Goal: Task Accomplishment & Management: Manage account settings

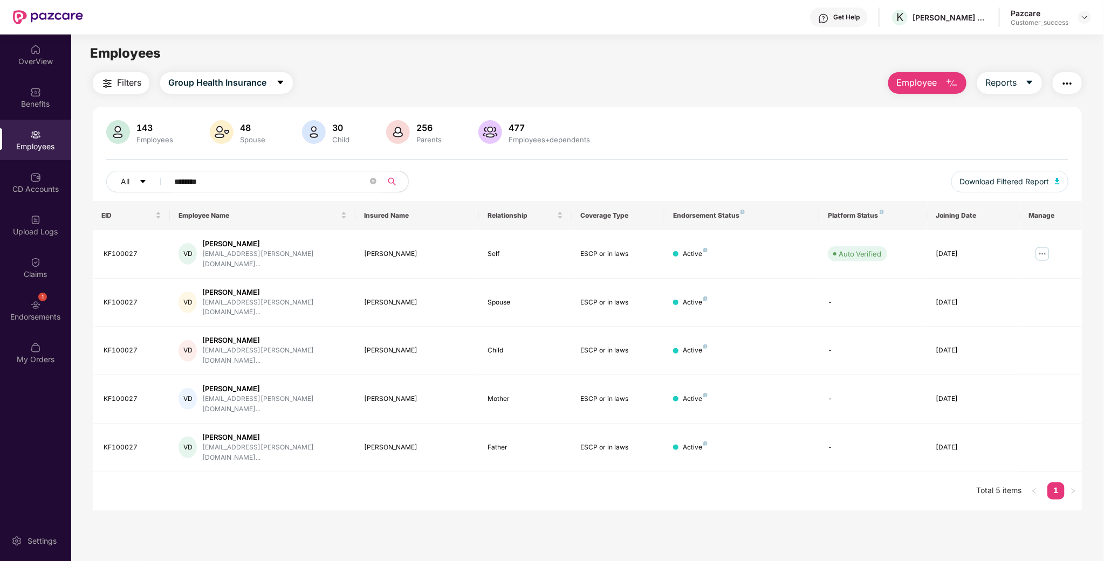
click at [1086, 25] on div "Pazcare Customer_success" at bounding box center [1051, 17] width 80 height 19
click at [1086, 24] on div "Pazcare Customer_success" at bounding box center [1051, 17] width 80 height 19
click at [301, 168] on div "143 Employees 48 Spouse 30 Child 256 Parents 477 Employees+dependents All *****…" at bounding box center [587, 160] width 989 height 81
click at [1081, 20] on img at bounding box center [1084, 17] width 9 height 9
click at [1001, 59] on div "Switch to User view" at bounding box center [1034, 63] width 140 height 21
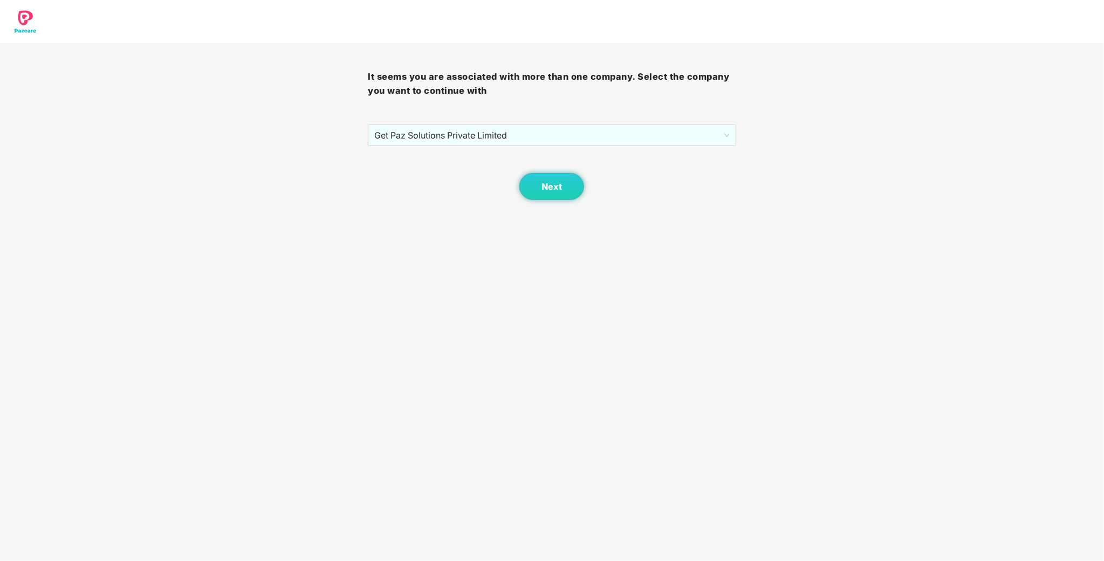
drag, startPoint x: 468, startPoint y: 309, endPoint x: 468, endPoint y: 282, distance: 27.0
click at [469, 309] on body "It seems you are associated with more than one company. Select the company you …" at bounding box center [552, 280] width 1104 height 561
click at [28, 19] on img at bounding box center [25, 21] width 40 height 43
click at [555, 183] on span "Next" at bounding box center [551, 187] width 20 height 10
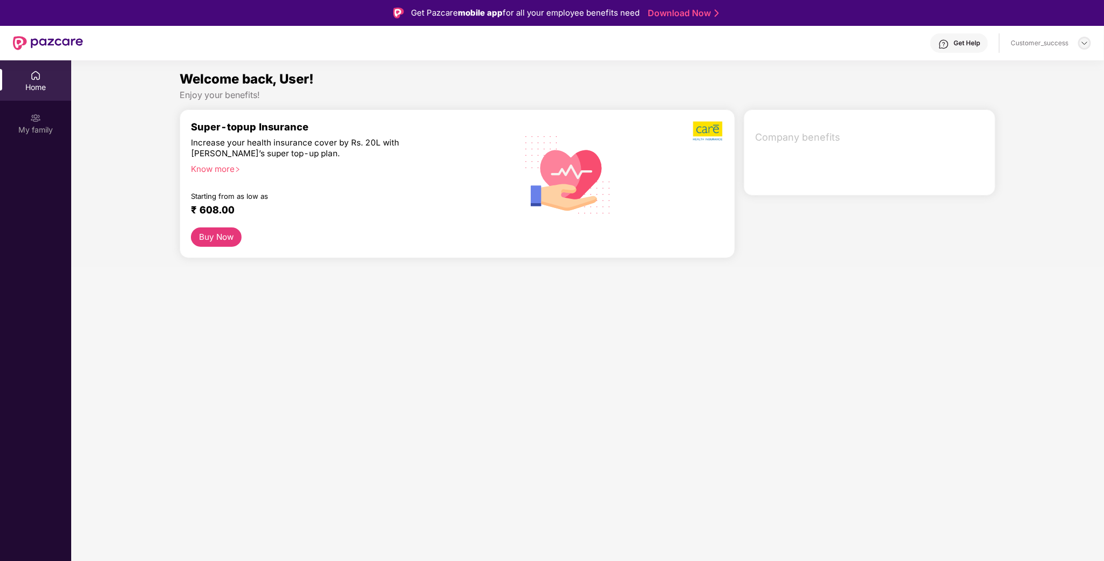
click at [1084, 44] on img at bounding box center [1084, 43] width 9 height 9
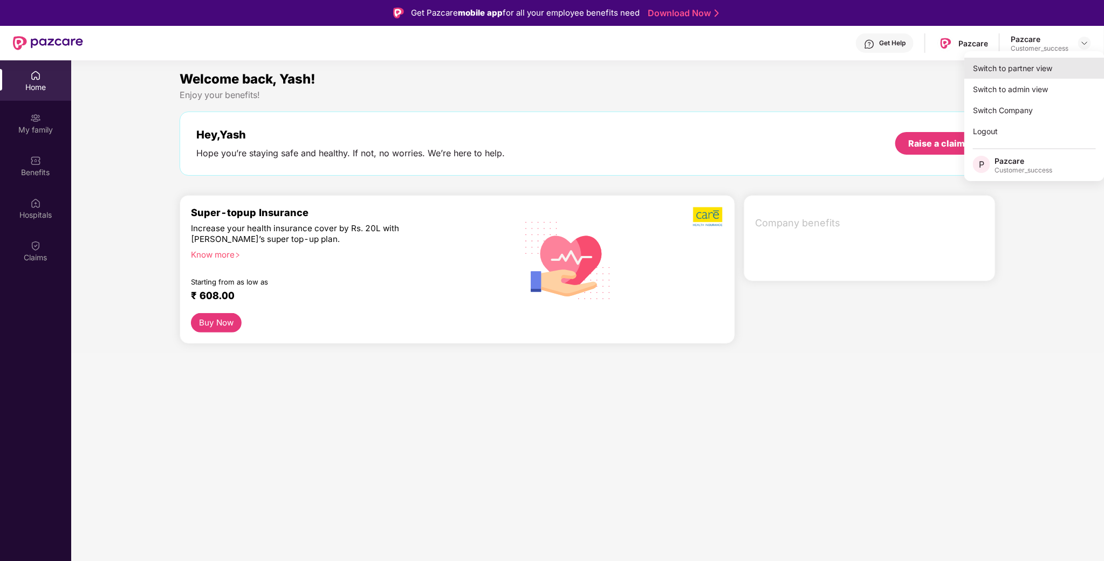
click at [1035, 65] on div "Switch to partner view" at bounding box center [1034, 68] width 140 height 21
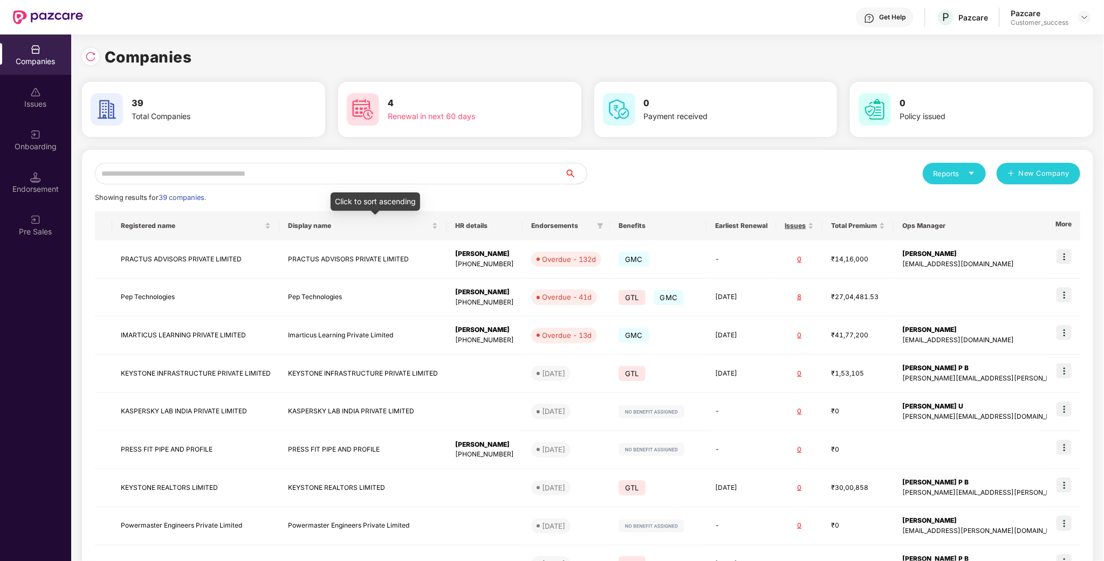
click at [353, 173] on input "text" at bounding box center [330, 174] width 470 height 22
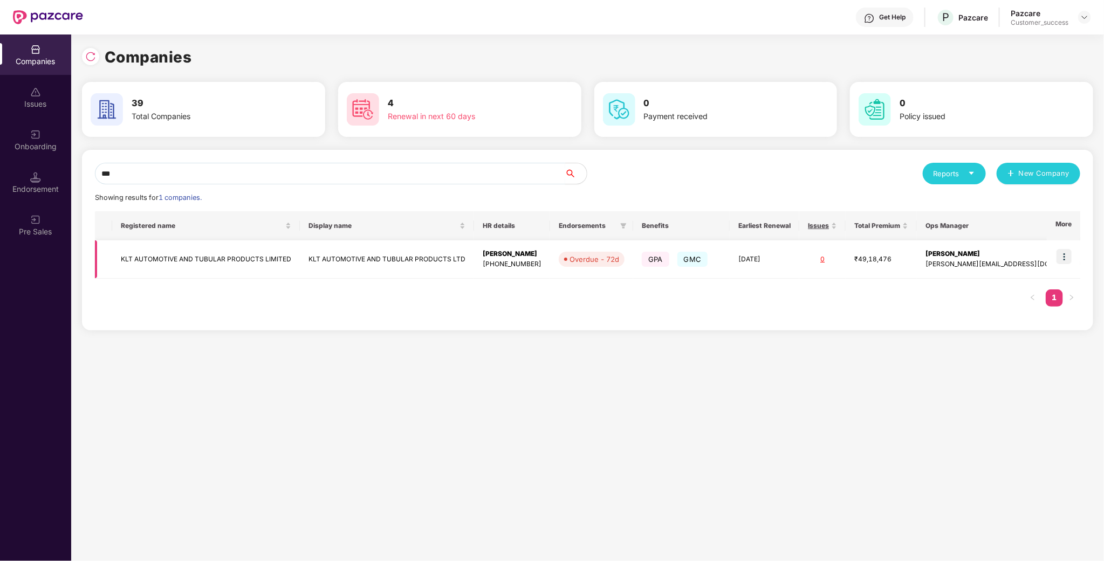
type input "***"
click at [1068, 259] on img at bounding box center [1063, 256] width 15 height 15
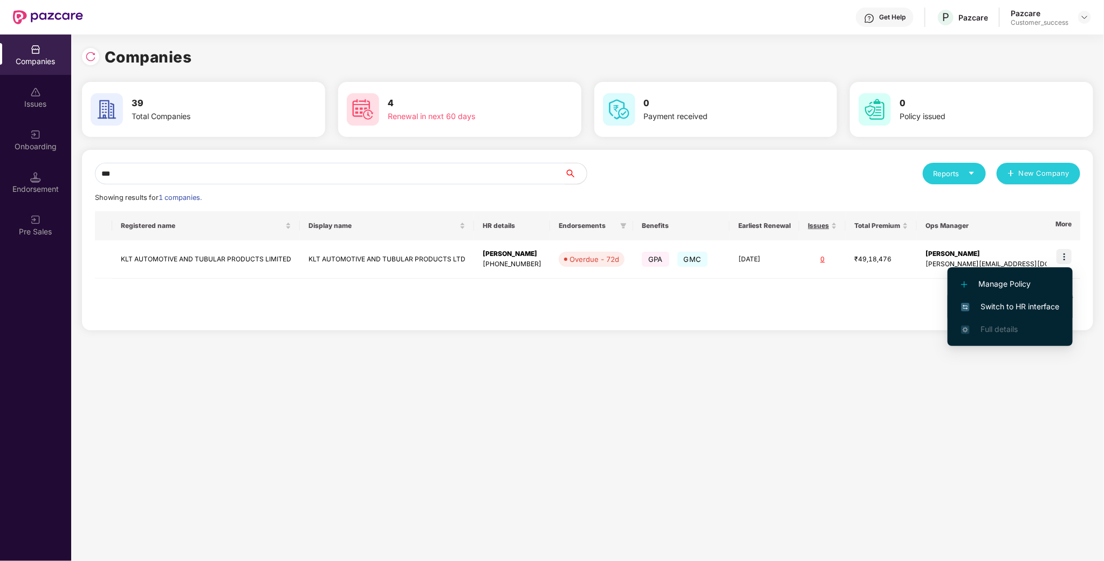
click at [1037, 303] on span "Switch to HR interface" at bounding box center [1010, 307] width 98 height 12
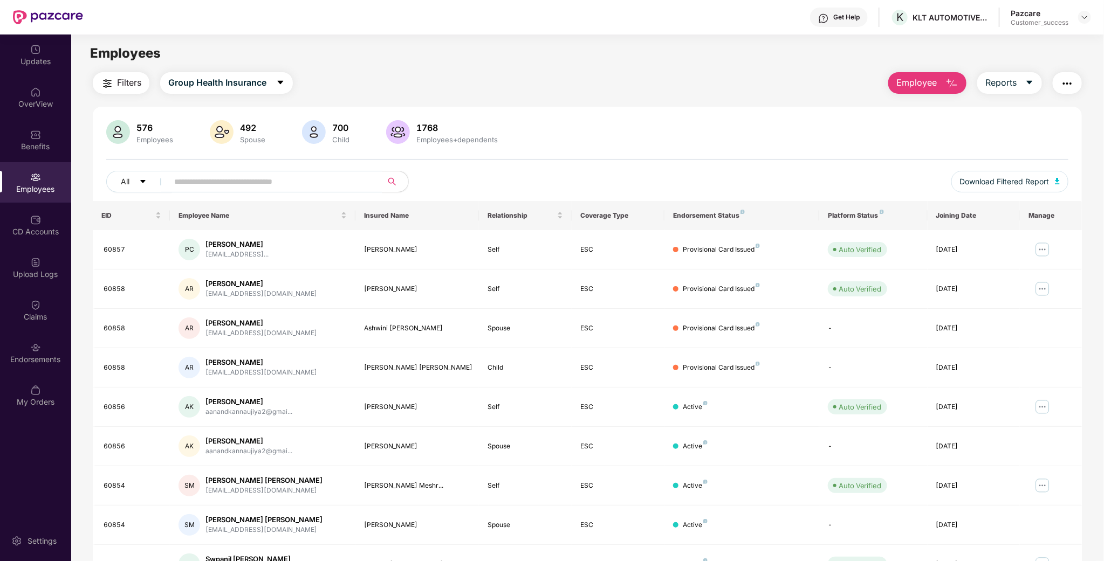
click at [960, 83] on button "Employee" at bounding box center [927, 83] width 78 height 22
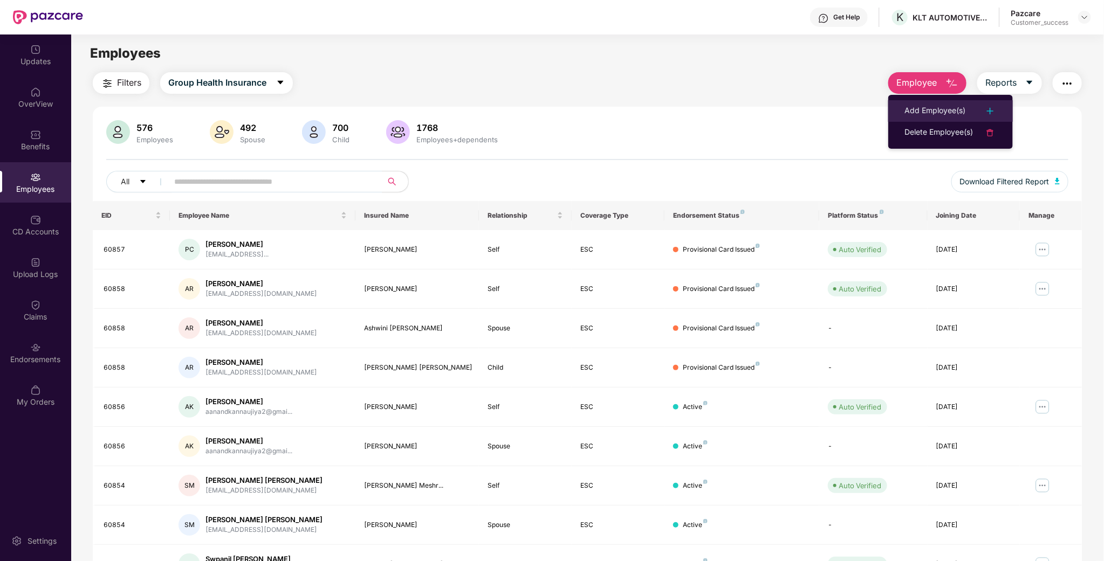
click at [927, 104] on li "Add Employee(s)" at bounding box center [950, 111] width 125 height 22
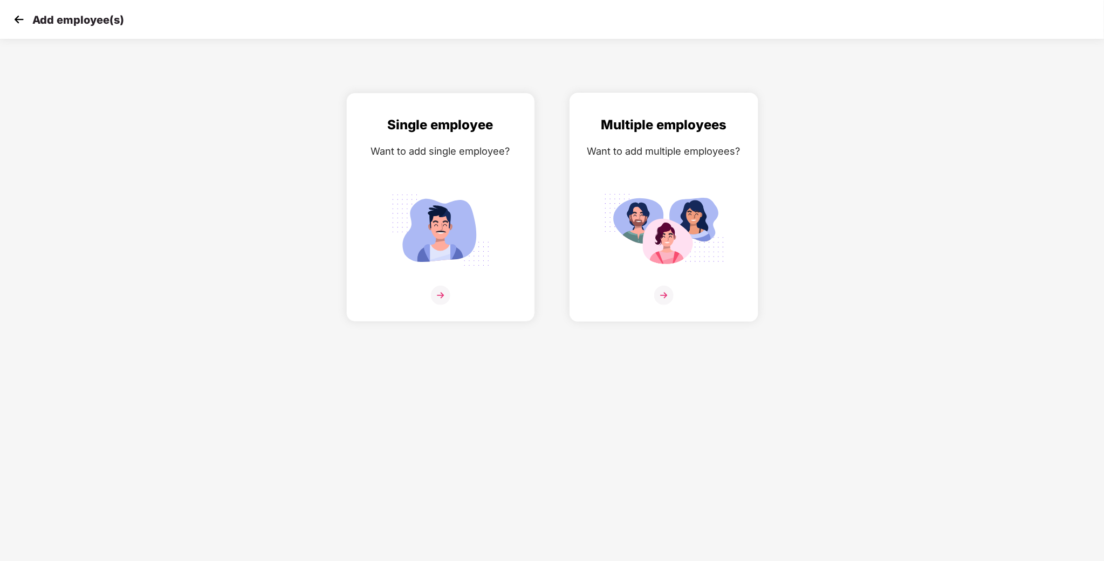
click at [636, 156] on div "Want to add multiple employees?" at bounding box center [664, 151] width 166 height 16
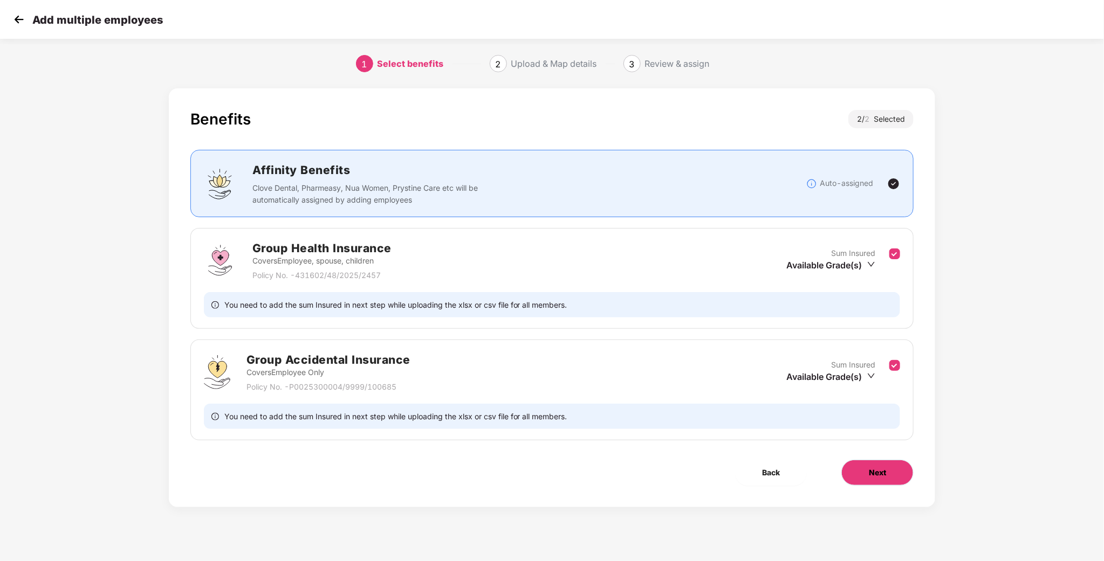
click at [886, 474] on button "Next" at bounding box center [877, 473] width 72 height 26
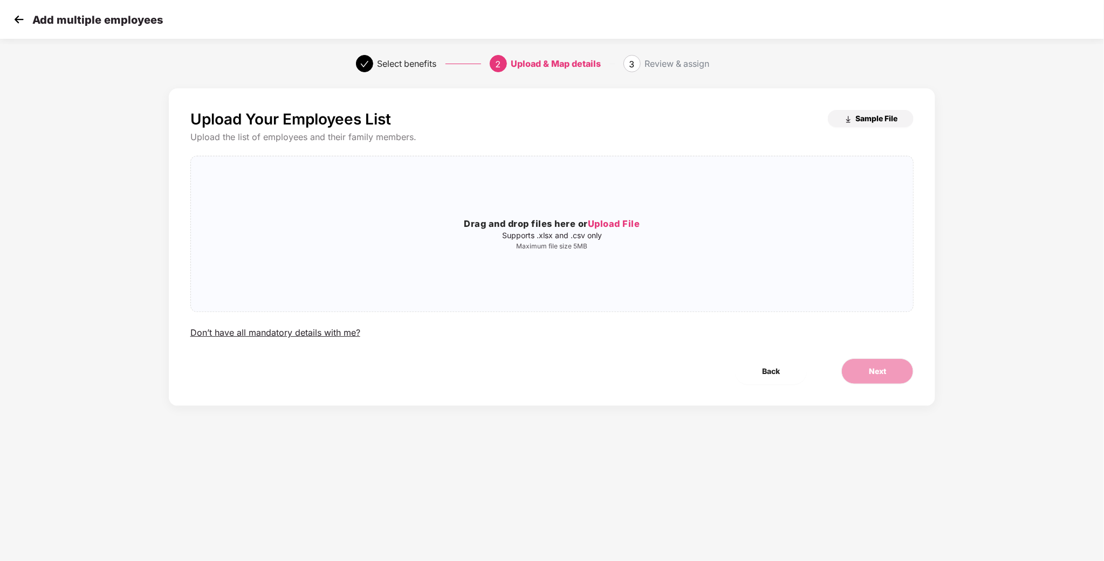
click at [870, 120] on span "Sample File" at bounding box center [876, 118] width 42 height 10
click at [22, 18] on img at bounding box center [19, 19] width 16 height 16
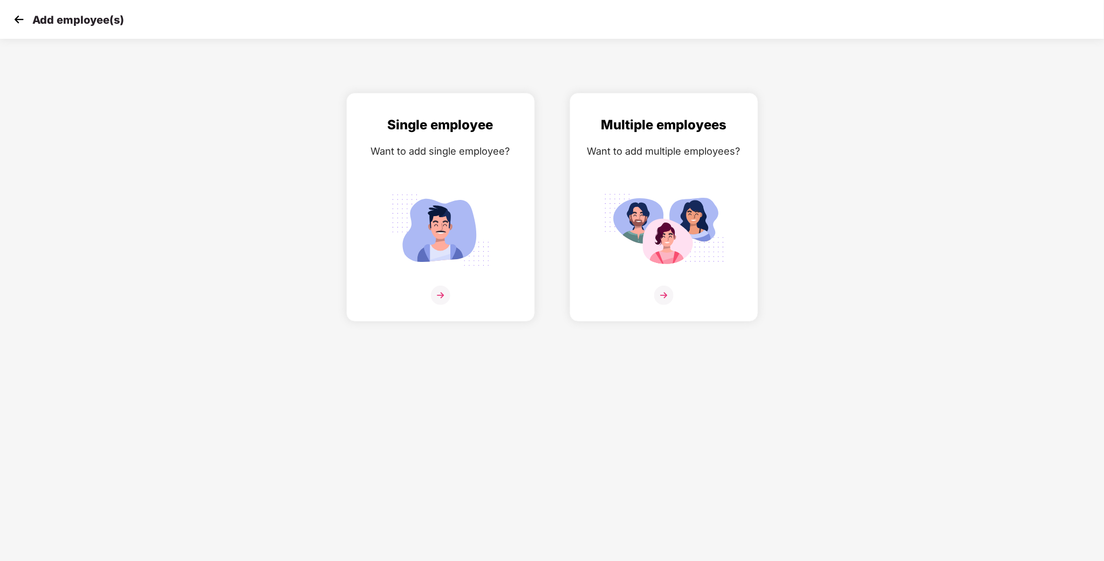
click at [22, 31] on div "Add employee(s)" at bounding box center [552, 19] width 1104 height 39
click at [23, 18] on img at bounding box center [19, 19] width 16 height 16
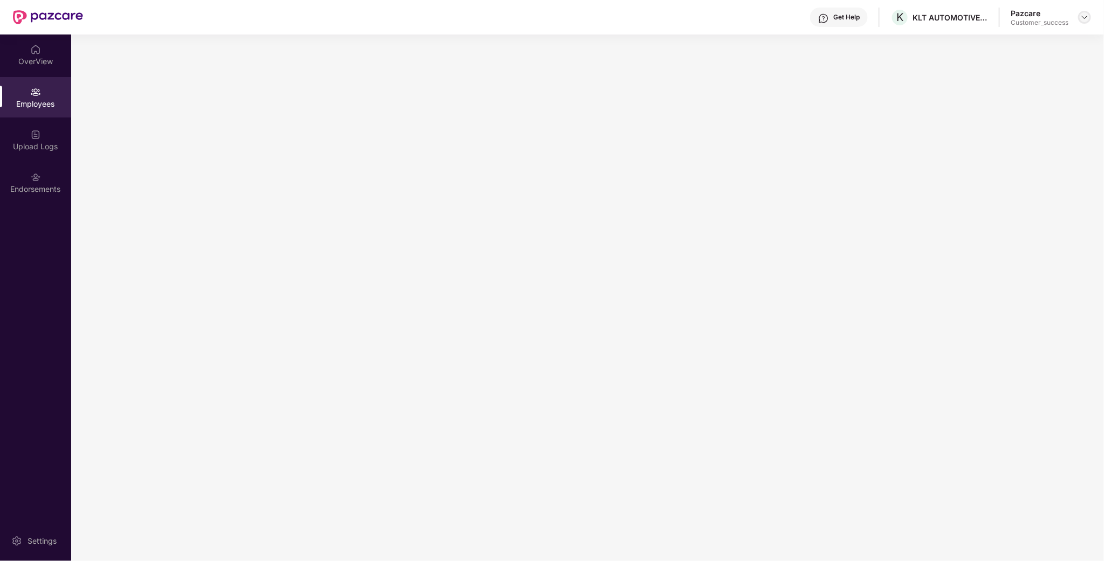
click at [1084, 21] on img at bounding box center [1084, 17] width 9 height 9
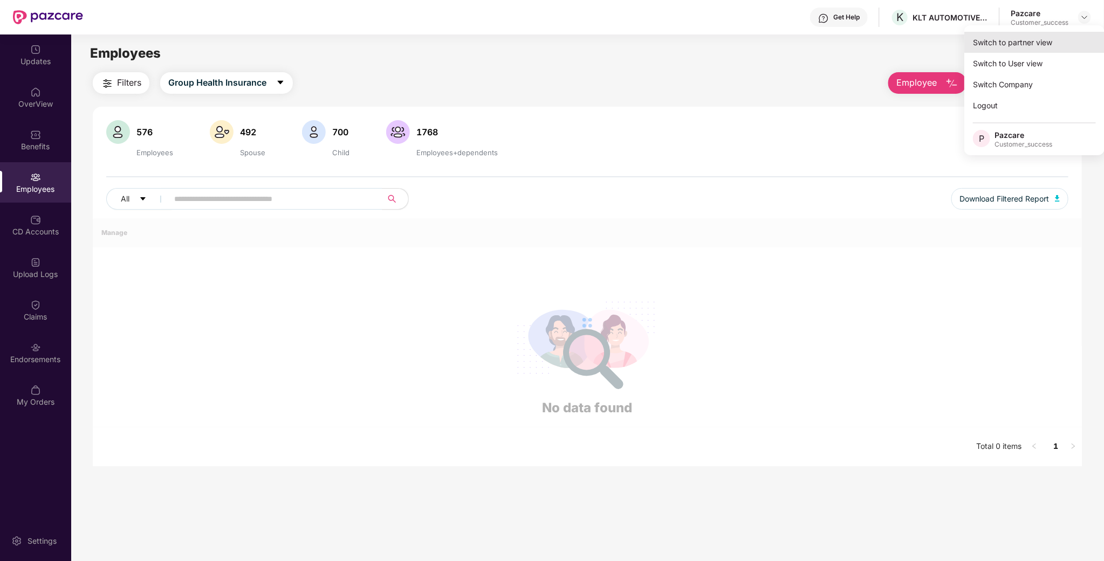
click at [1047, 36] on div "Switch to partner view" at bounding box center [1034, 42] width 140 height 21
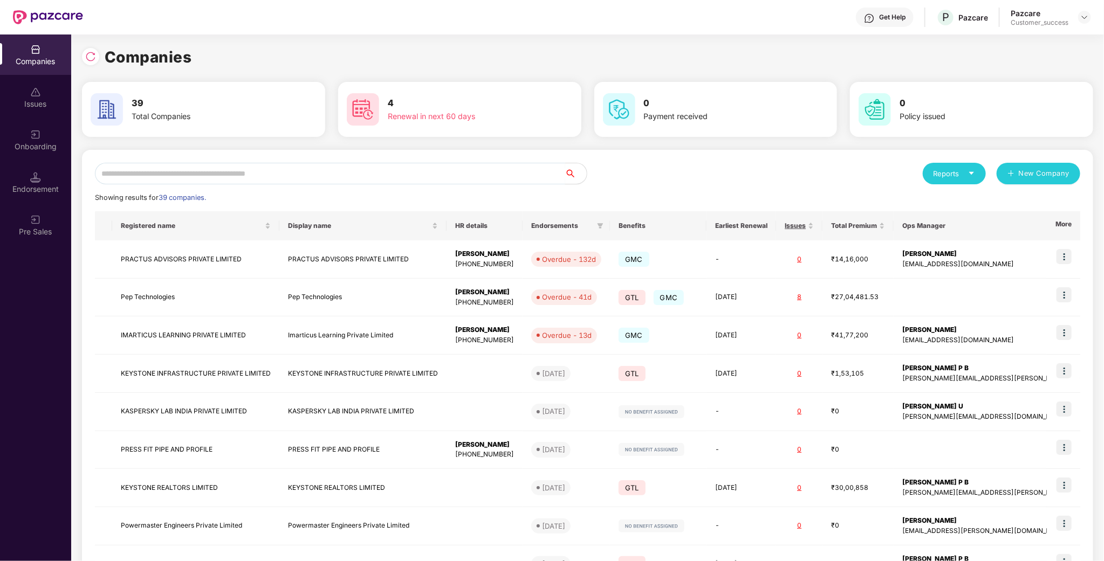
click at [196, 178] on input "text" at bounding box center [330, 174] width 470 height 22
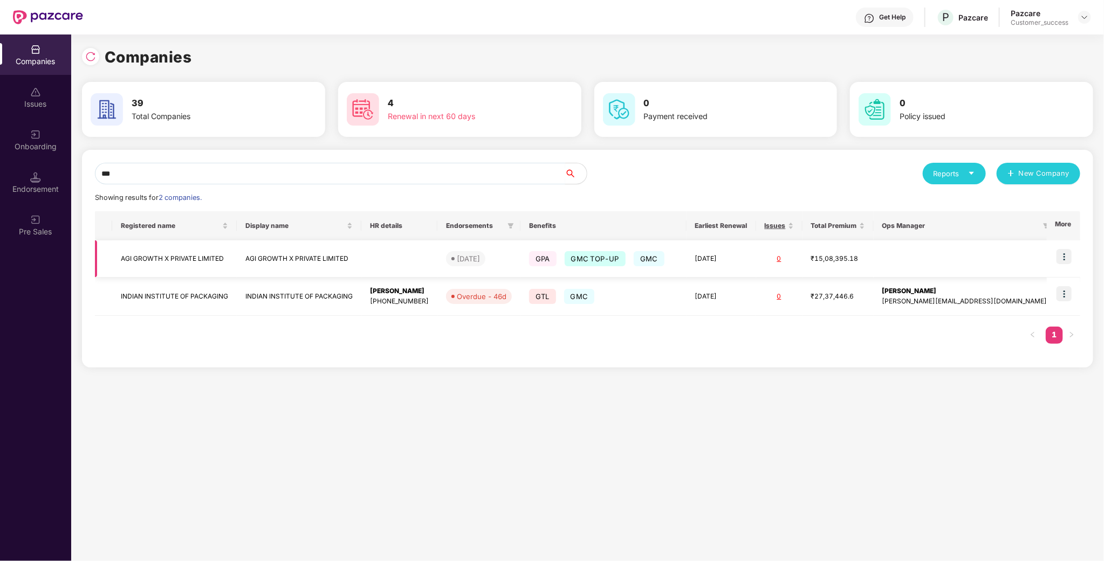
type input "***"
click at [1064, 257] on img at bounding box center [1063, 256] width 15 height 15
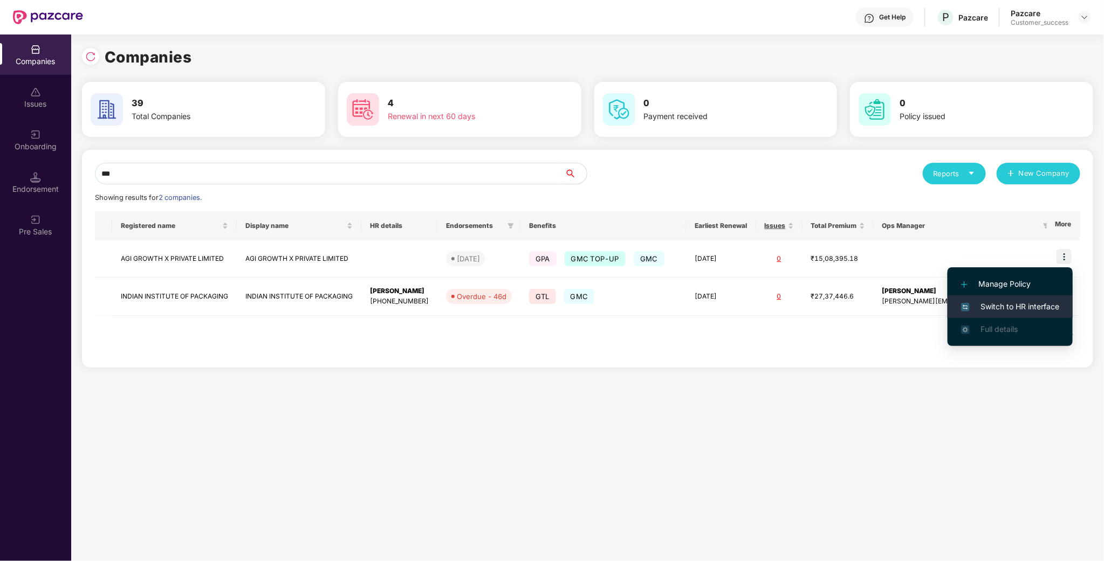
click at [1026, 307] on span "Switch to HR interface" at bounding box center [1010, 307] width 98 height 12
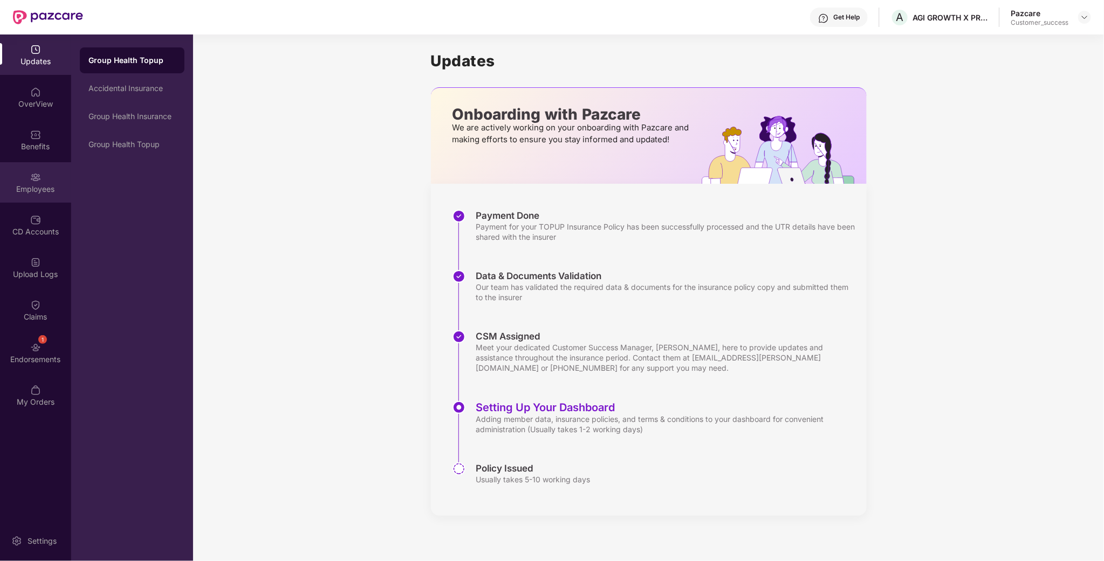
click at [15, 194] on div "Employees" at bounding box center [35, 189] width 71 height 11
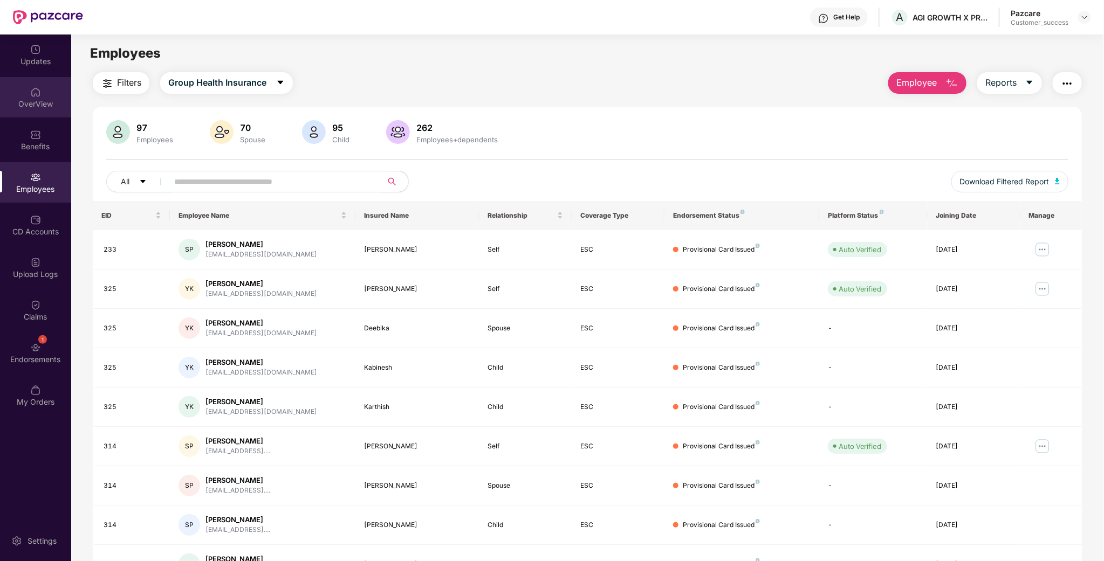
click at [39, 108] on div "OverView" at bounding box center [35, 104] width 71 height 11
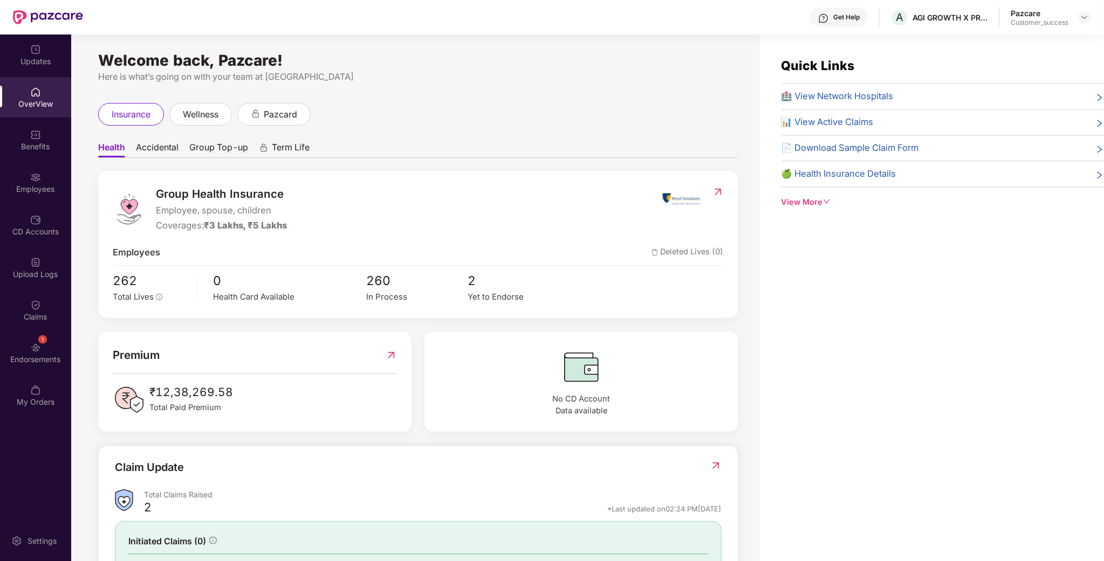
click at [849, 93] on span "🏥 View Network Hospitals" at bounding box center [837, 97] width 112 height 14
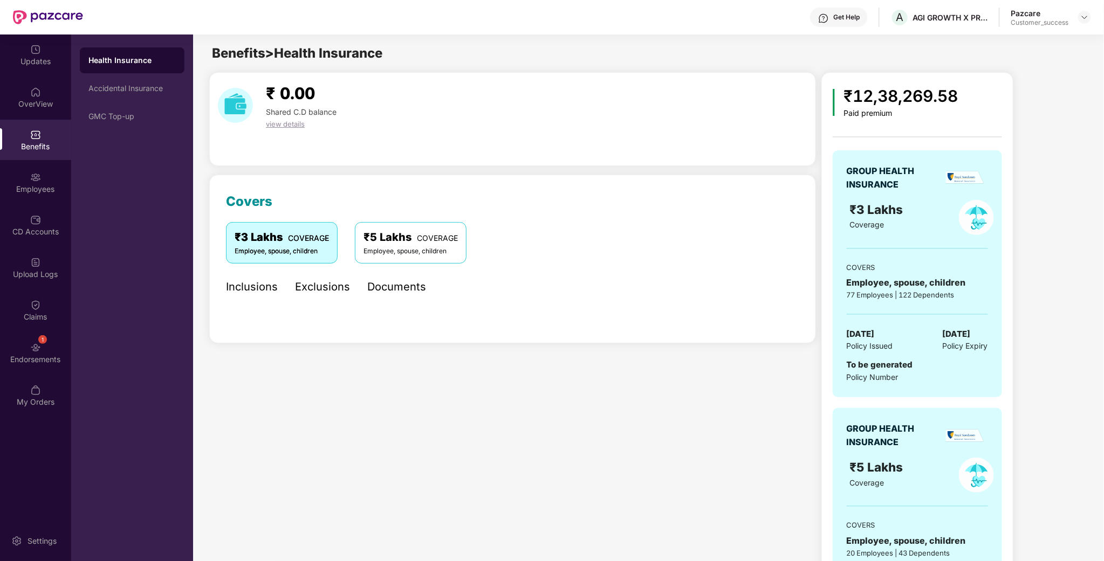
click at [278, 284] on div "Inclusions Exclusions Documents" at bounding box center [326, 287] width 200 height 30
click at [51, 99] on div "OverView" at bounding box center [35, 104] width 71 height 11
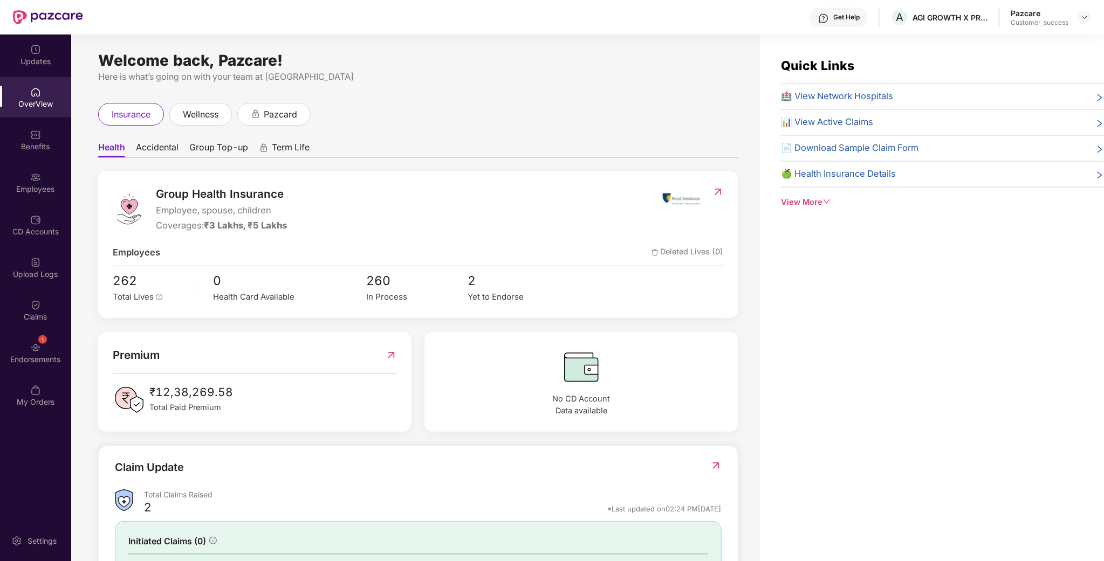
click at [815, 99] on span "🏥 View Network Hospitals" at bounding box center [837, 97] width 112 height 14
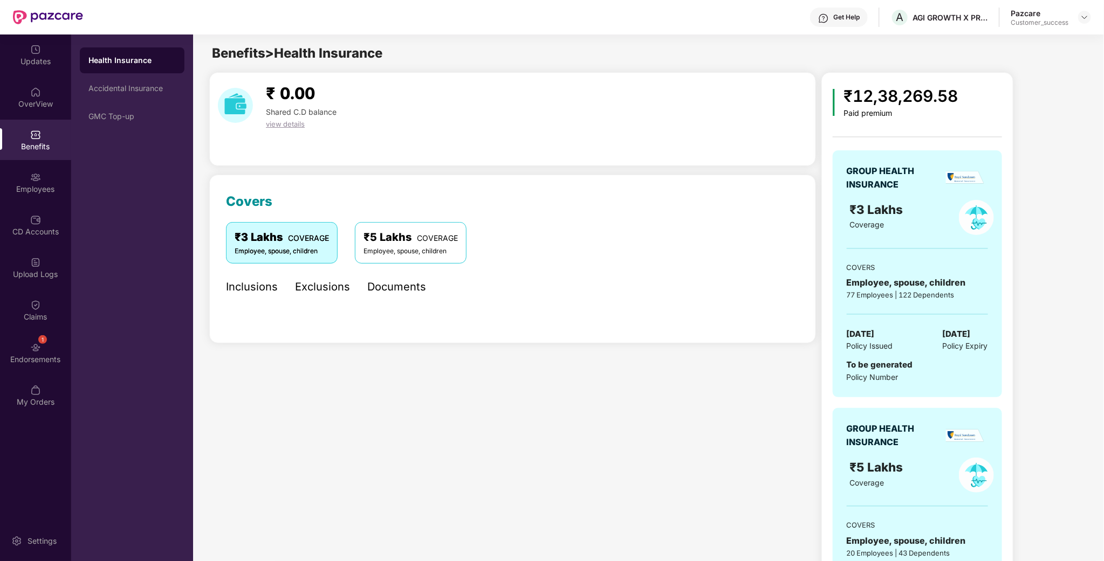
click at [1095, 21] on header "Get Help A AGI GROWTH X PRIVATE LIMITED Pazcare Customer_success" at bounding box center [552, 17] width 1104 height 35
click at [1075, 15] on div "Pazcare Customer_success" at bounding box center [1051, 17] width 80 height 19
click at [1078, 15] on div at bounding box center [1084, 17] width 13 height 13
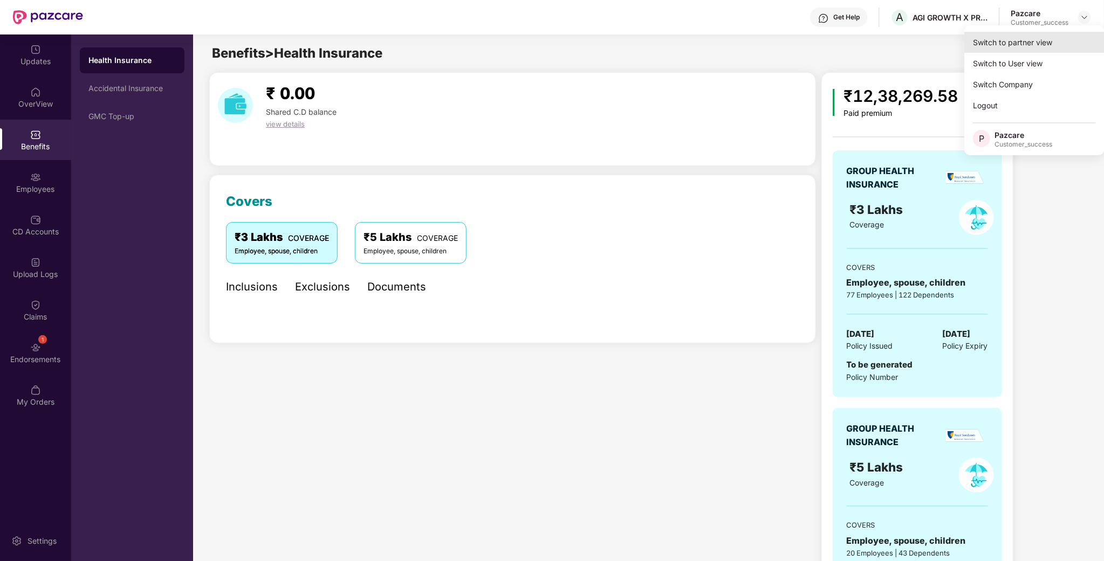
click at [1050, 36] on div "Switch to partner view" at bounding box center [1034, 42] width 140 height 21
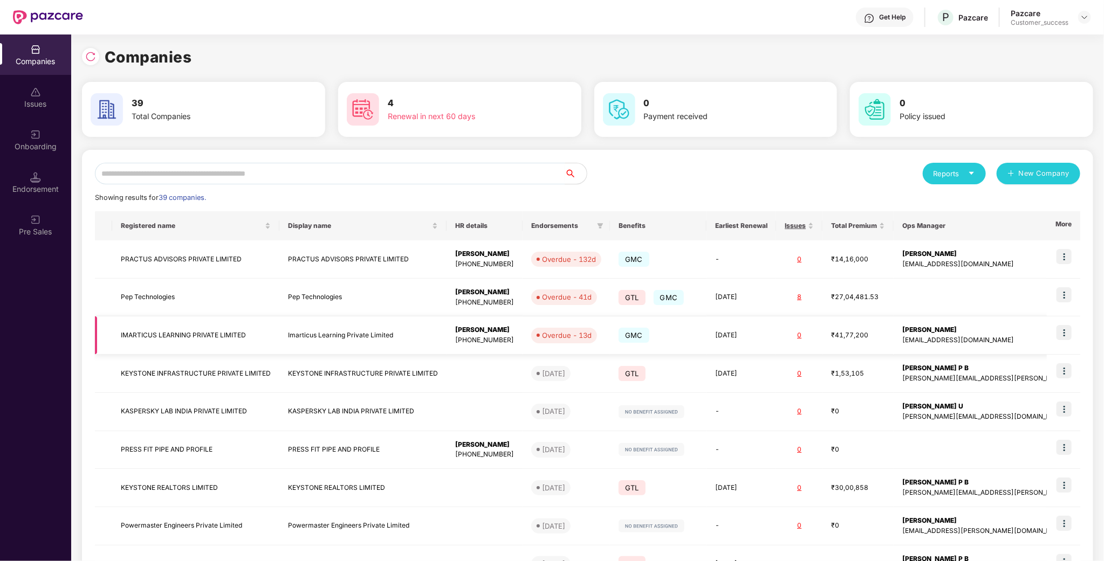
click at [1063, 334] on img at bounding box center [1063, 332] width 15 height 15
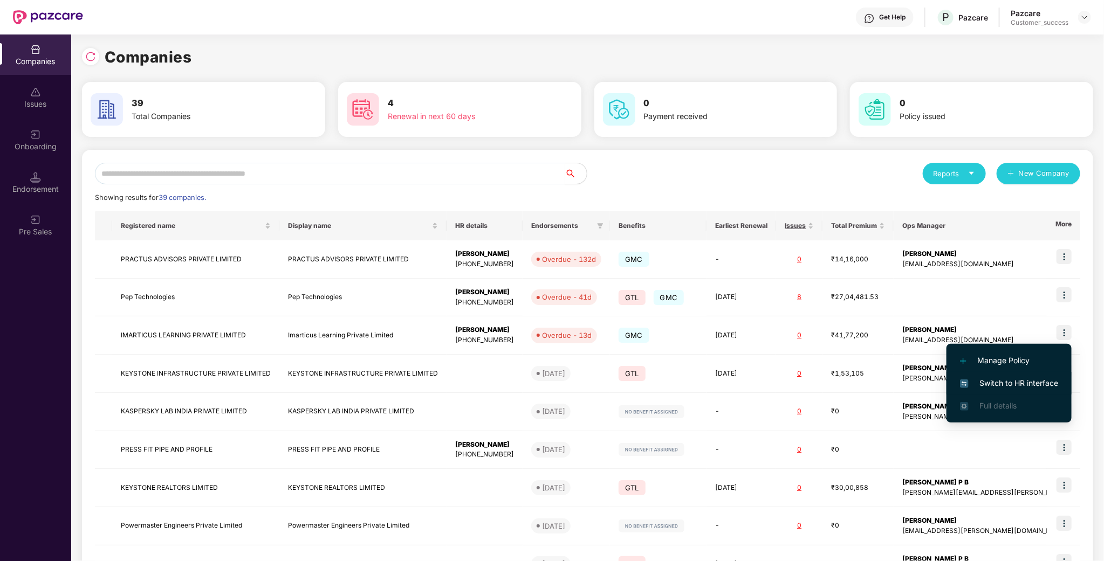
click at [1036, 389] on span "Switch to HR interface" at bounding box center [1009, 383] width 98 height 12
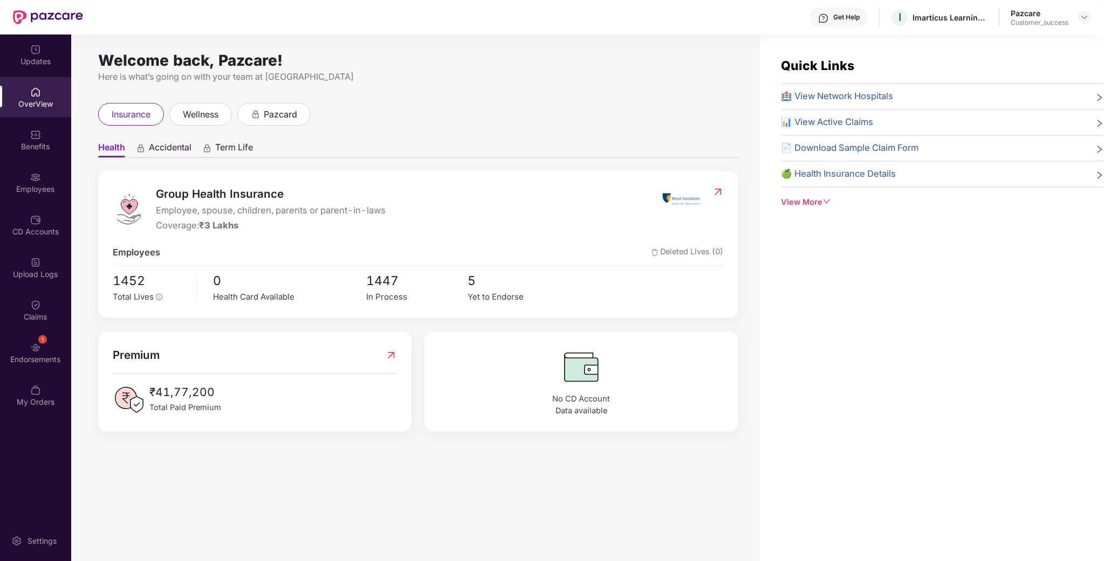
click at [42, 157] on div "Benefits" at bounding box center [35, 140] width 71 height 40
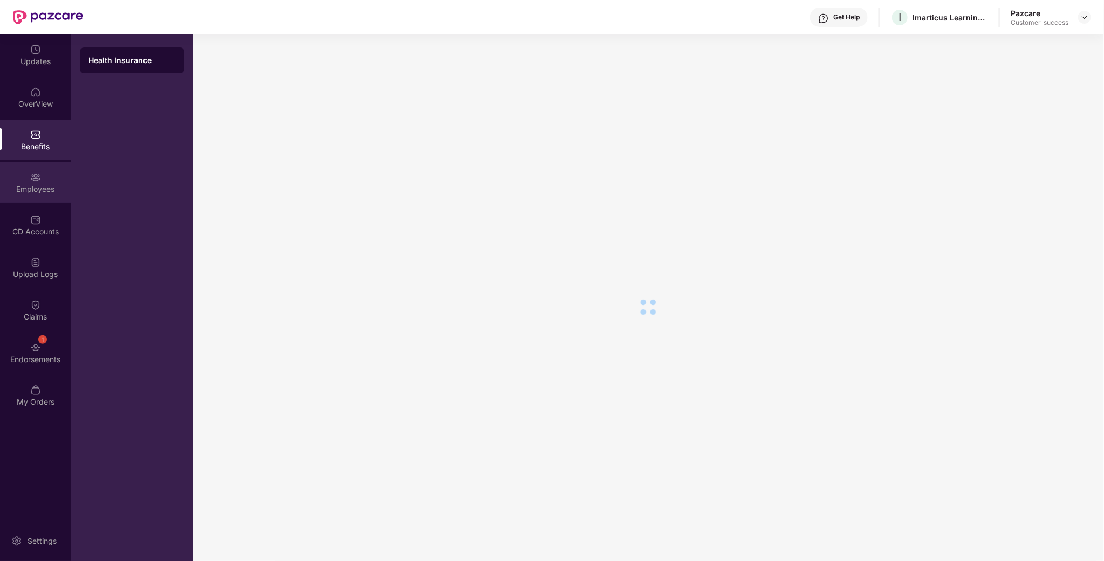
click at [41, 182] on div "Employees" at bounding box center [35, 182] width 71 height 40
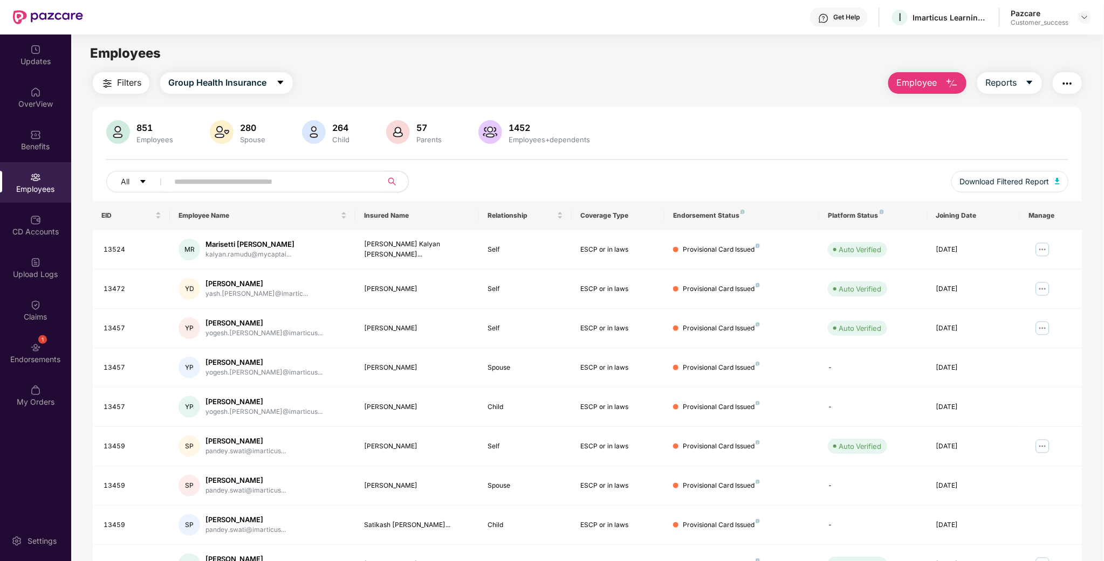
click at [270, 180] on input "text" at bounding box center [271, 182] width 194 height 16
paste input "**********"
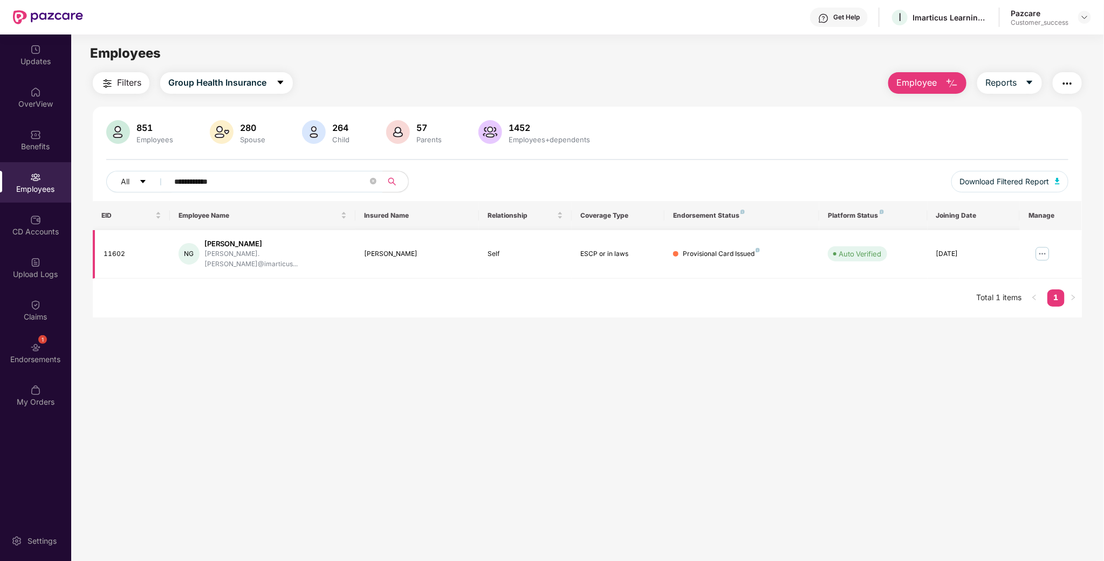
type input "**********"
click at [130, 250] on div "11602" at bounding box center [133, 254] width 58 height 10
click at [107, 249] on div "11602" at bounding box center [133, 254] width 58 height 10
click at [108, 249] on div "11602" at bounding box center [133, 254] width 58 height 10
click at [110, 249] on div "11602" at bounding box center [133, 254] width 58 height 10
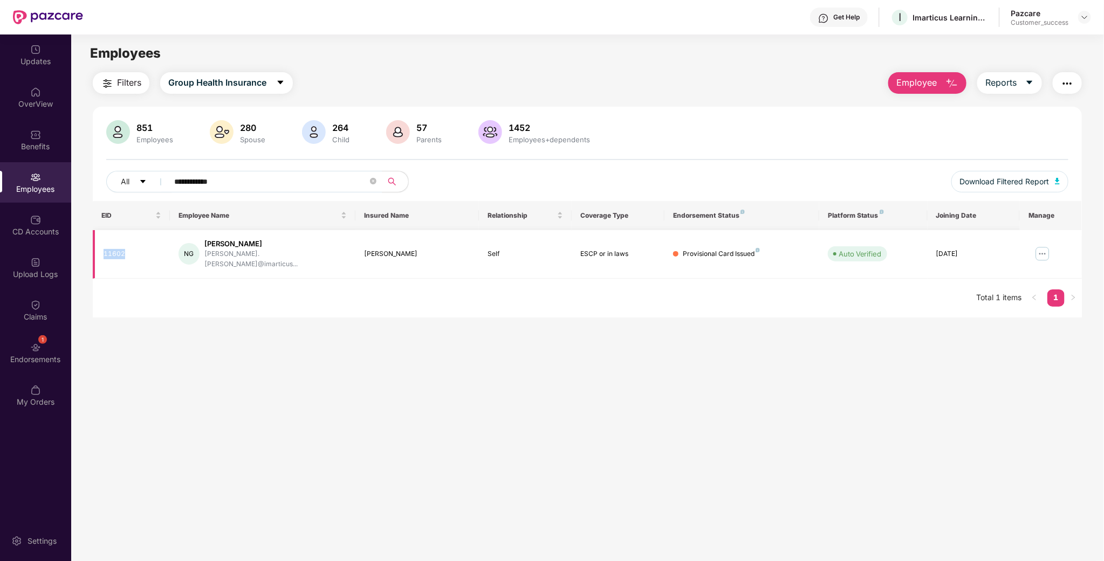
click at [111, 251] on div "11602" at bounding box center [133, 254] width 58 height 10
copy div "11602"
click at [1089, 15] on img at bounding box center [1084, 17] width 9 height 9
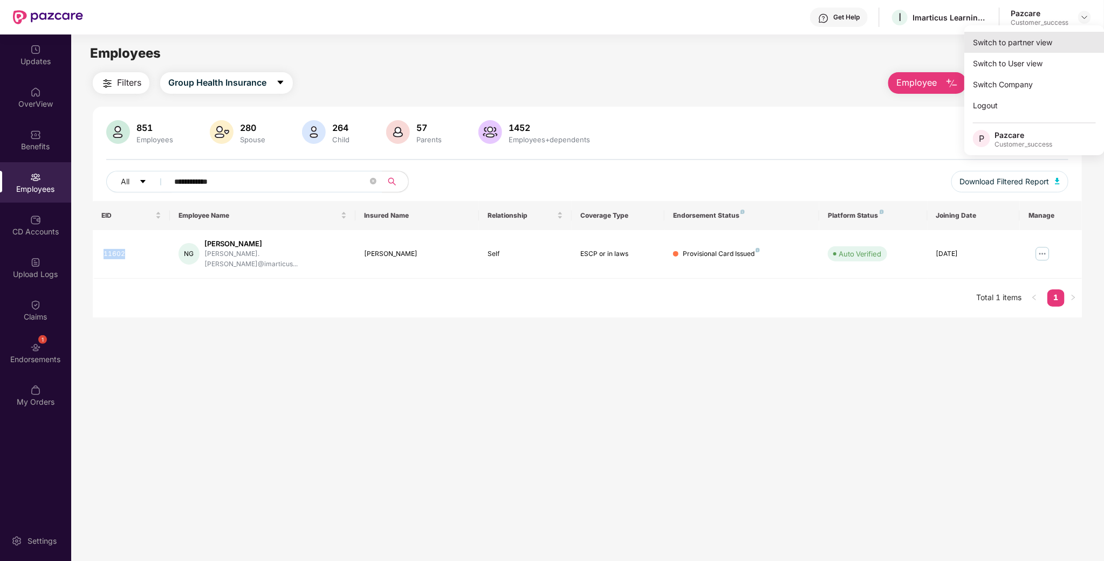
click at [1029, 43] on div "Switch to partner view" at bounding box center [1034, 42] width 140 height 21
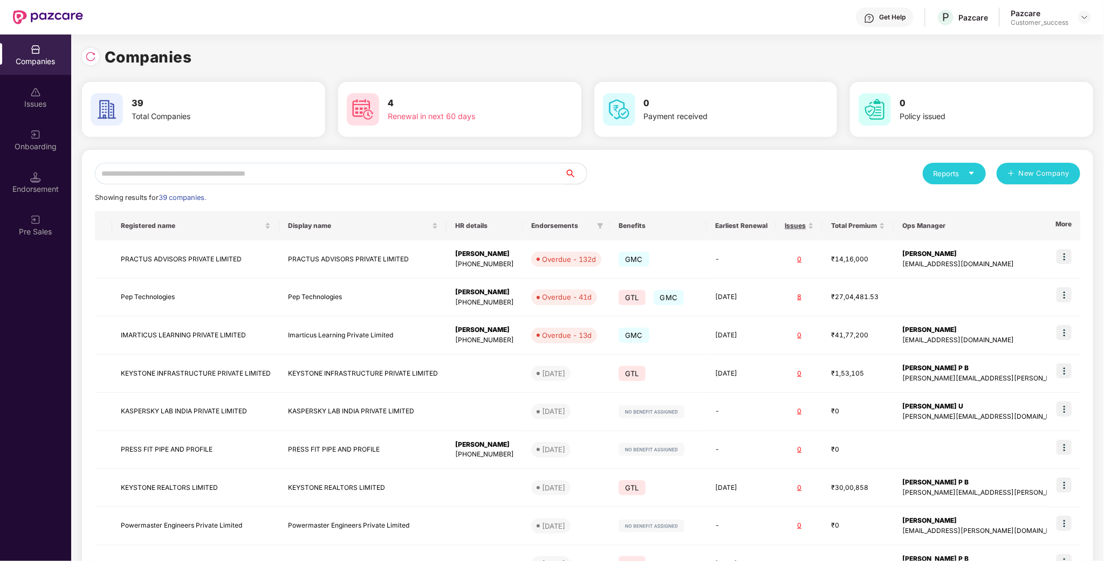
click at [229, 187] on div "Reports New Company Showing results for 39 companies. Registered name Display n…" at bounding box center [587, 412] width 985 height 498
click at [236, 180] on input "text" at bounding box center [330, 174] width 470 height 22
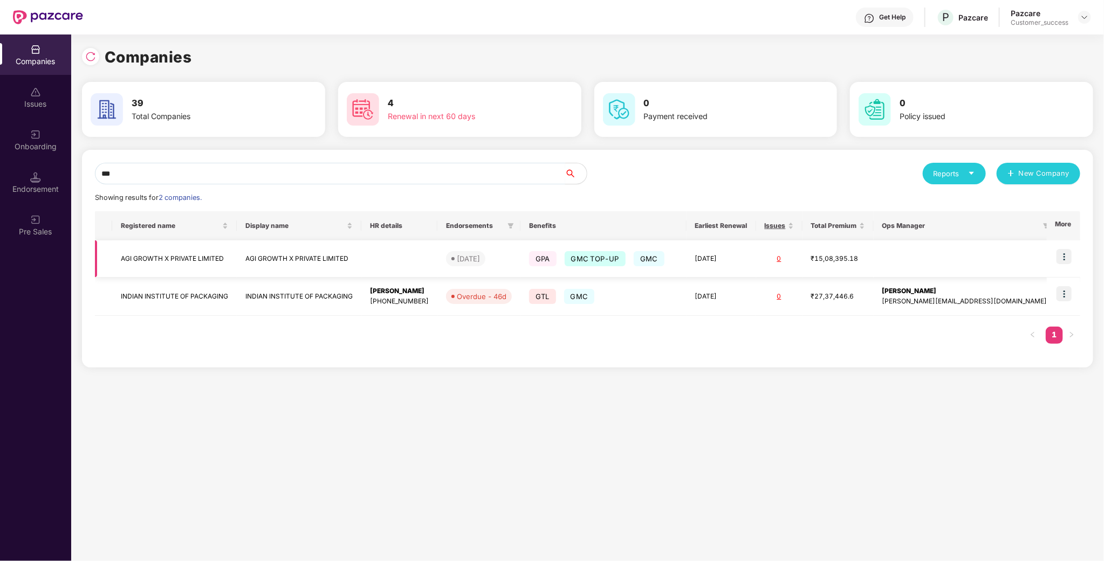
type input "***"
click at [1064, 261] on img at bounding box center [1063, 256] width 15 height 15
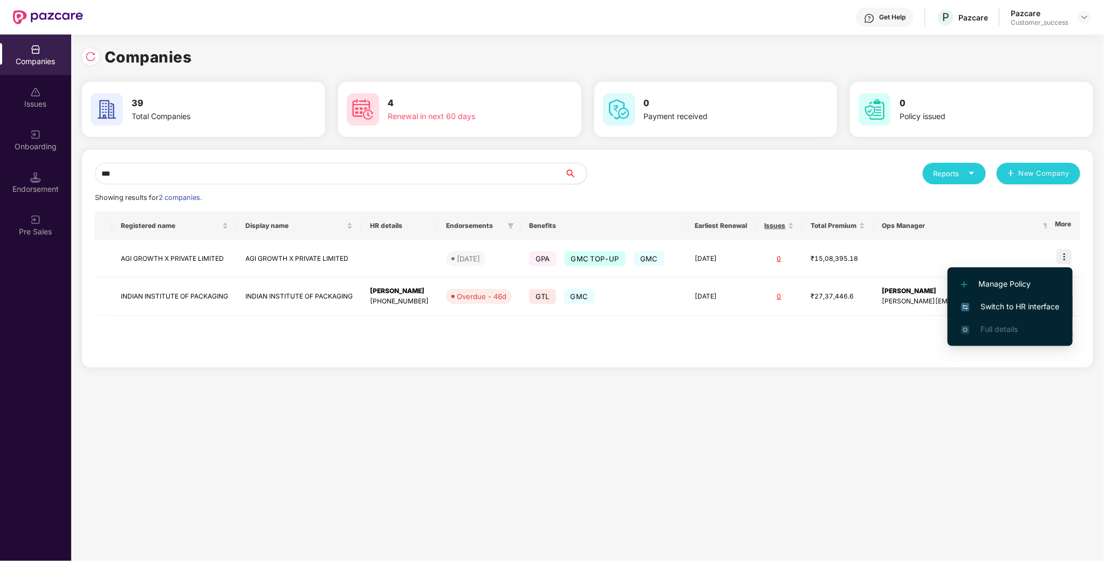
click at [1039, 305] on span "Switch to HR interface" at bounding box center [1010, 307] width 98 height 12
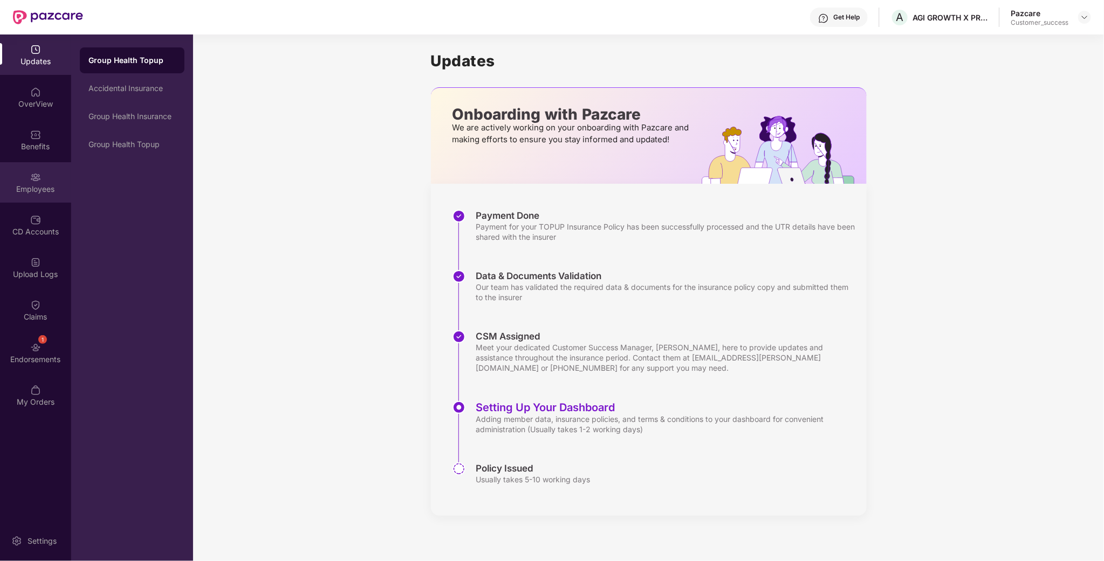
click at [38, 180] on img at bounding box center [35, 177] width 11 height 11
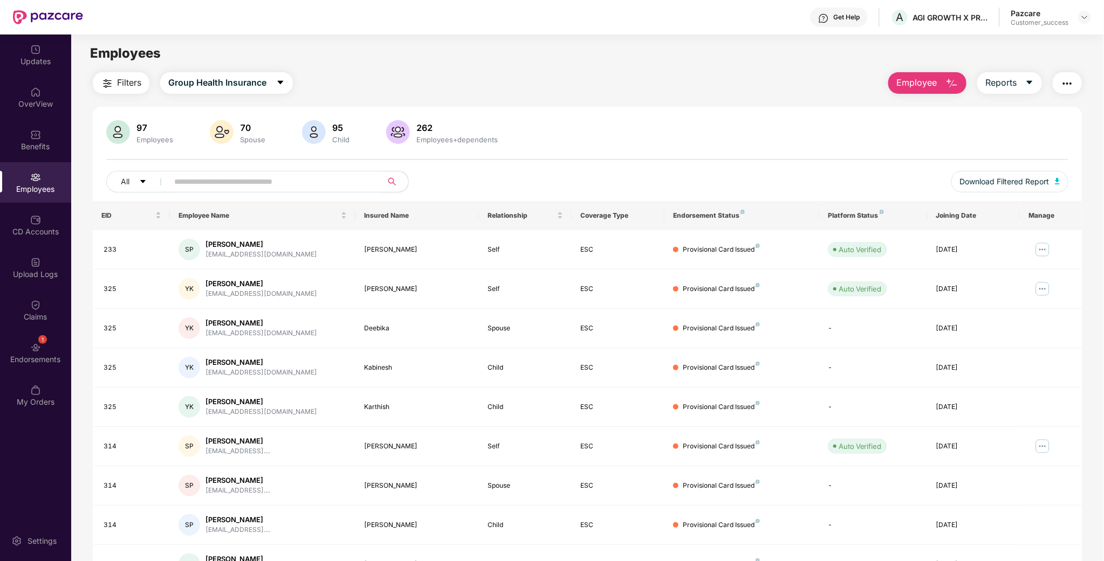
click at [293, 194] on div "All Download Filtered Report" at bounding box center [587, 186] width 962 height 30
click at [293, 181] on input "text" at bounding box center [271, 182] width 194 height 16
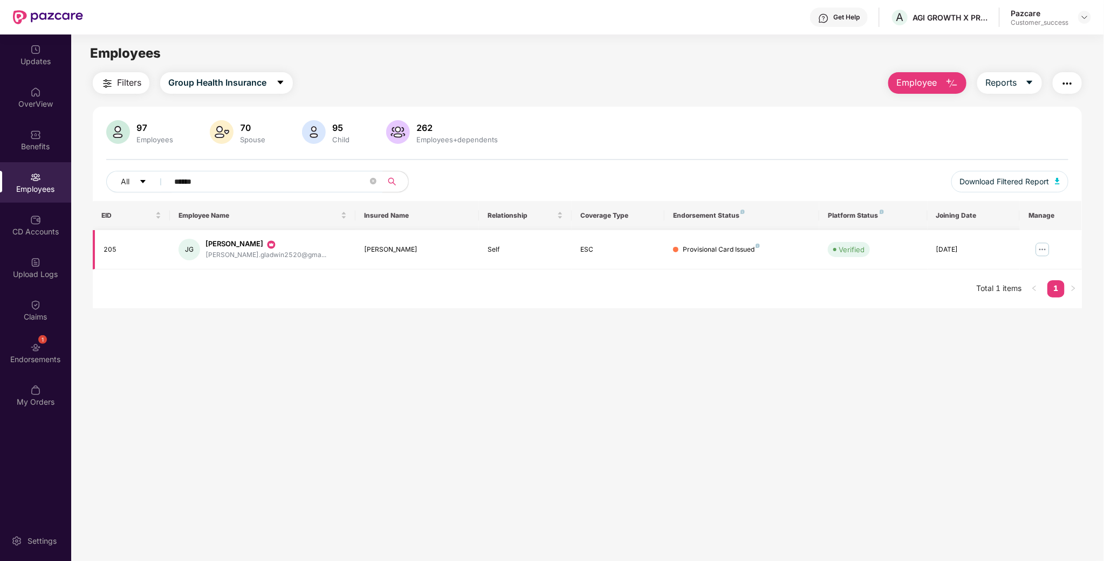
type input "******"
click at [1039, 254] on img at bounding box center [1042, 249] width 17 height 17
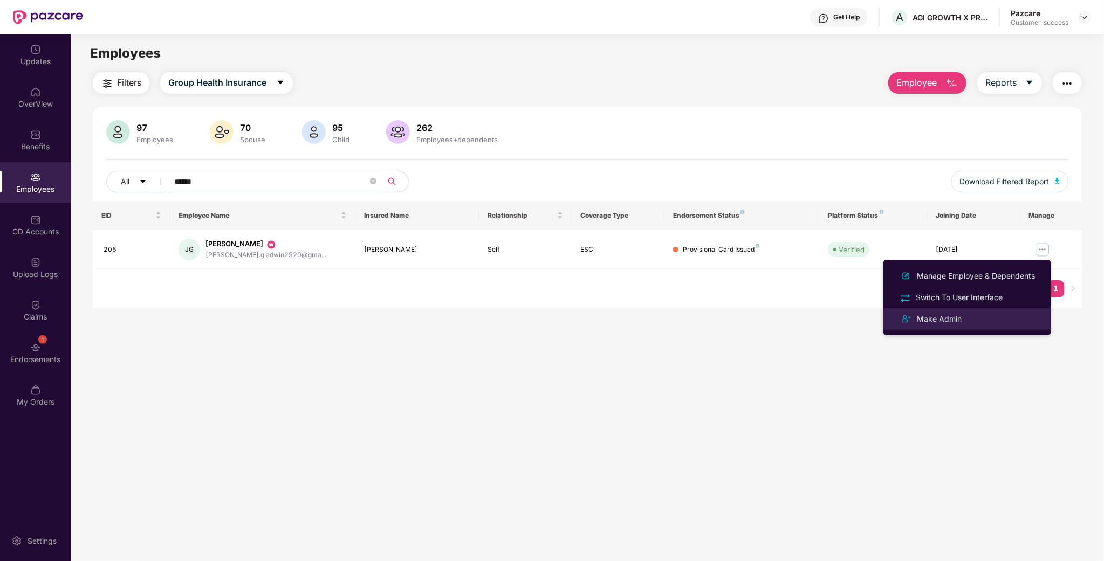
click at [964, 317] on div "Make Admin" at bounding box center [967, 319] width 140 height 13
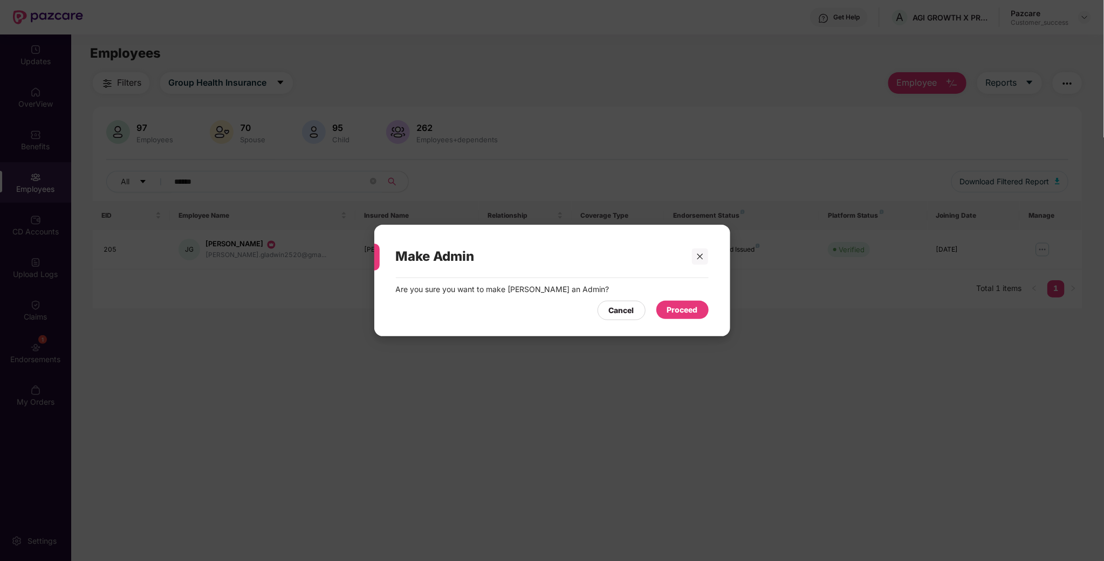
click at [684, 314] on div "Proceed" at bounding box center [682, 310] width 31 height 12
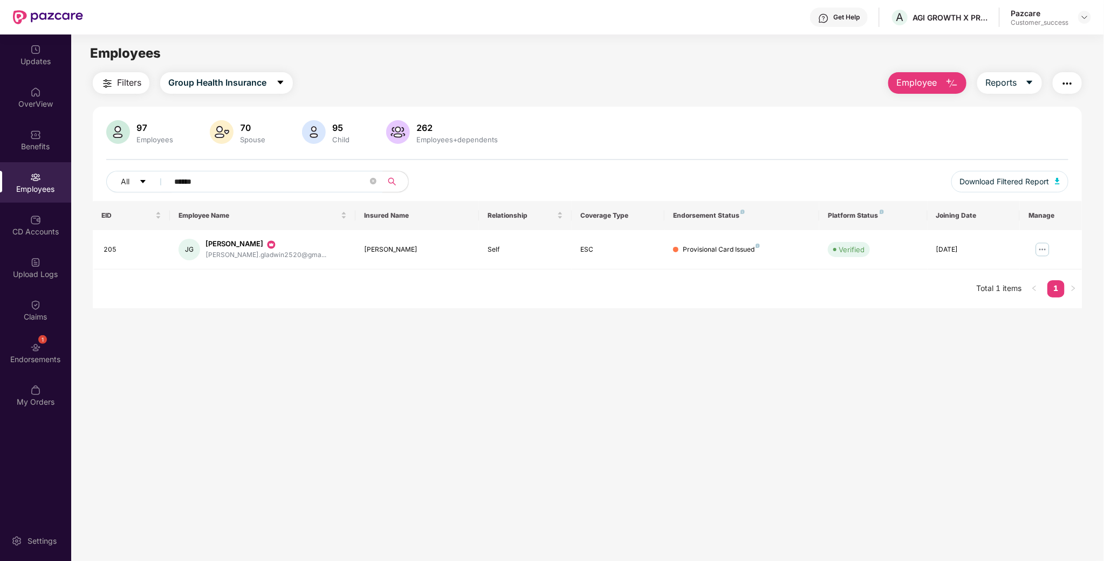
click at [294, 185] on input "******" at bounding box center [271, 182] width 194 height 16
click at [1078, 18] on div at bounding box center [1084, 17] width 13 height 13
click at [1045, 35] on div "Switch to partner view" at bounding box center [1034, 42] width 140 height 21
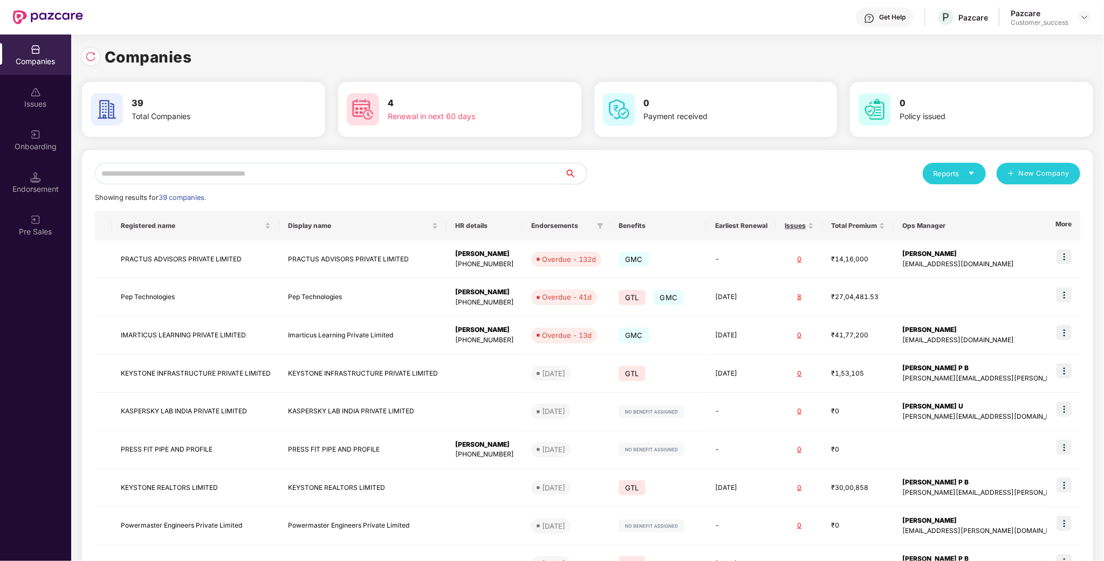
click at [455, 176] on input "text" at bounding box center [330, 174] width 470 height 22
type input "*"
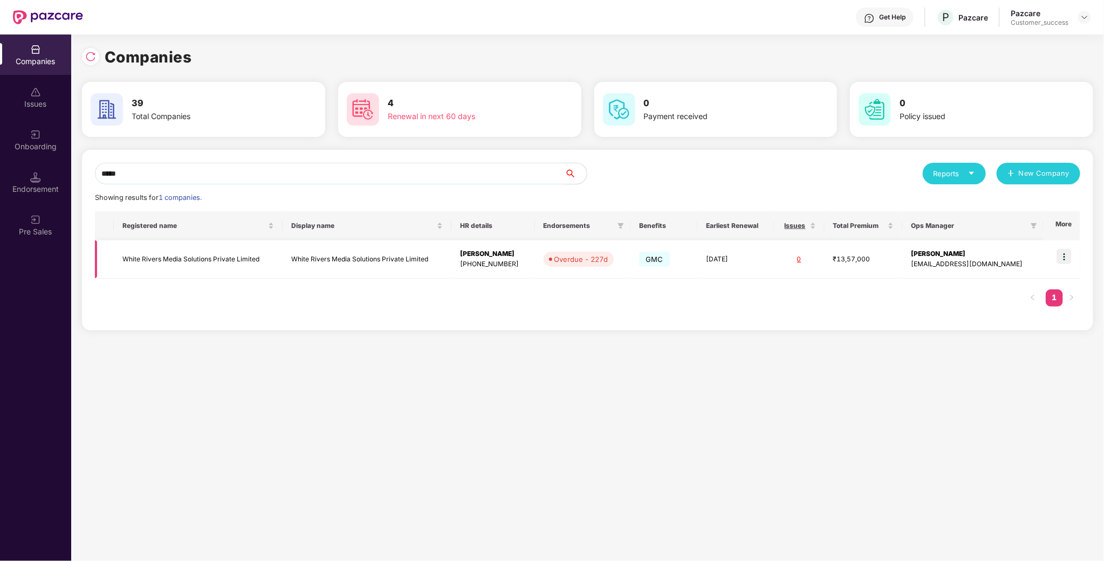
type input "*****"
click at [1067, 253] on img at bounding box center [1063, 256] width 15 height 15
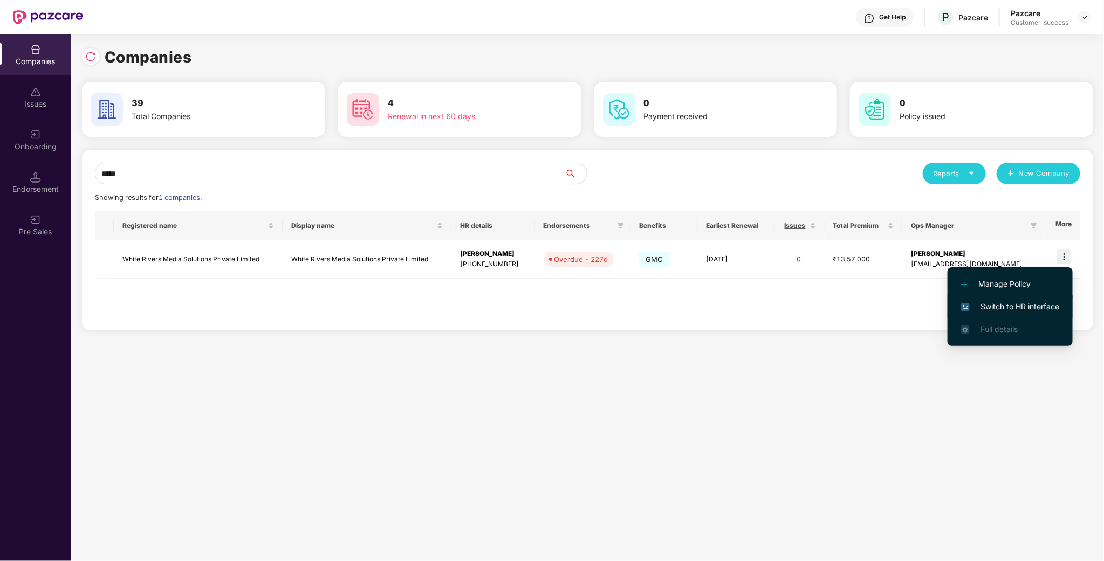
click at [1009, 308] on span "Switch to HR interface" at bounding box center [1010, 307] width 98 height 12
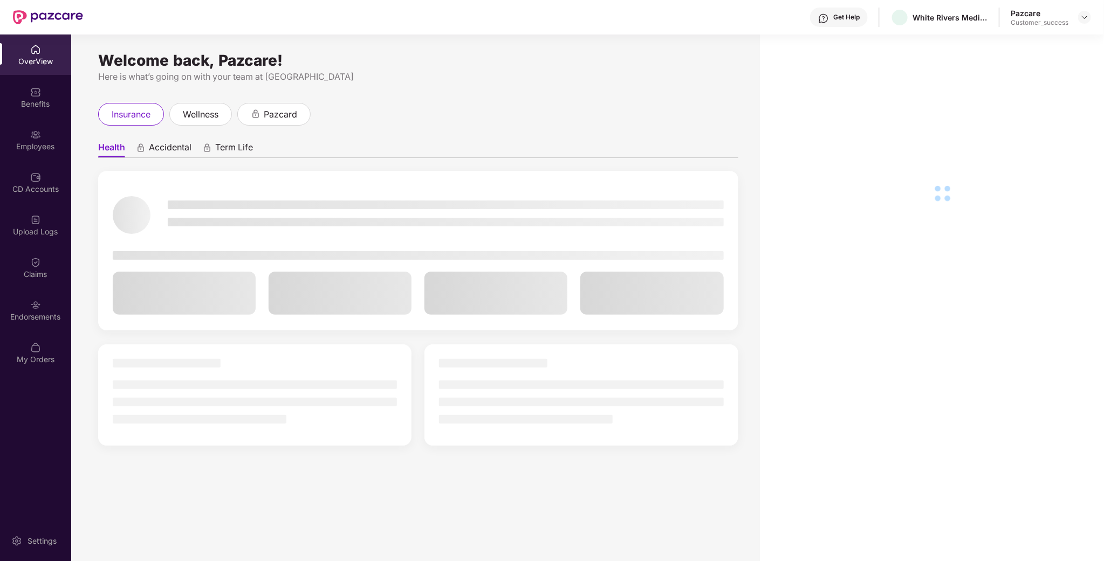
click at [36, 156] on div "Employees" at bounding box center [35, 140] width 71 height 40
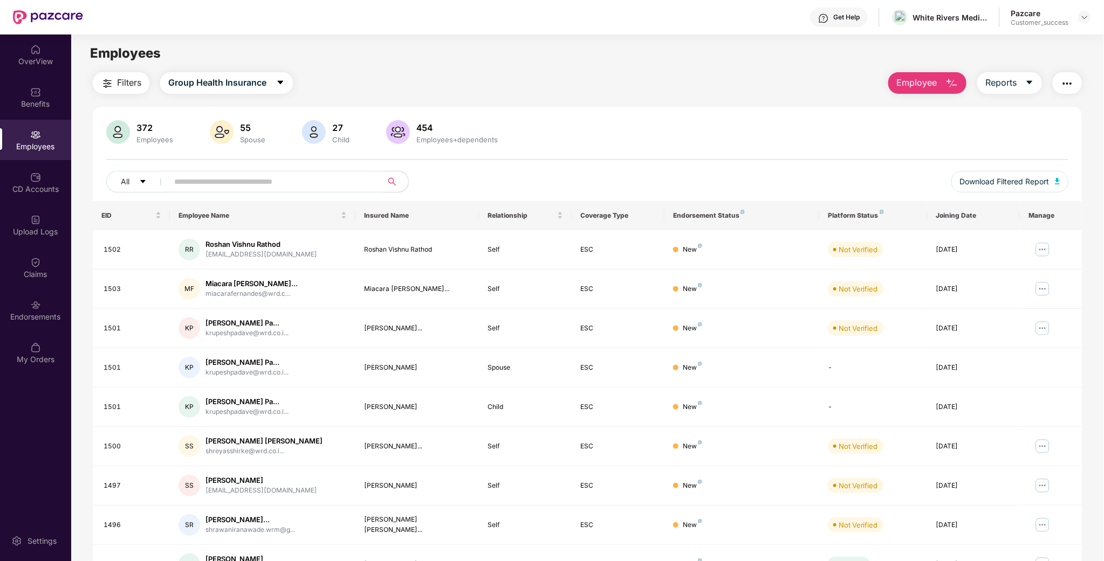
click at [246, 188] on input "text" at bounding box center [271, 182] width 194 height 16
click at [1061, 89] on img "button" at bounding box center [1067, 83] width 13 height 13
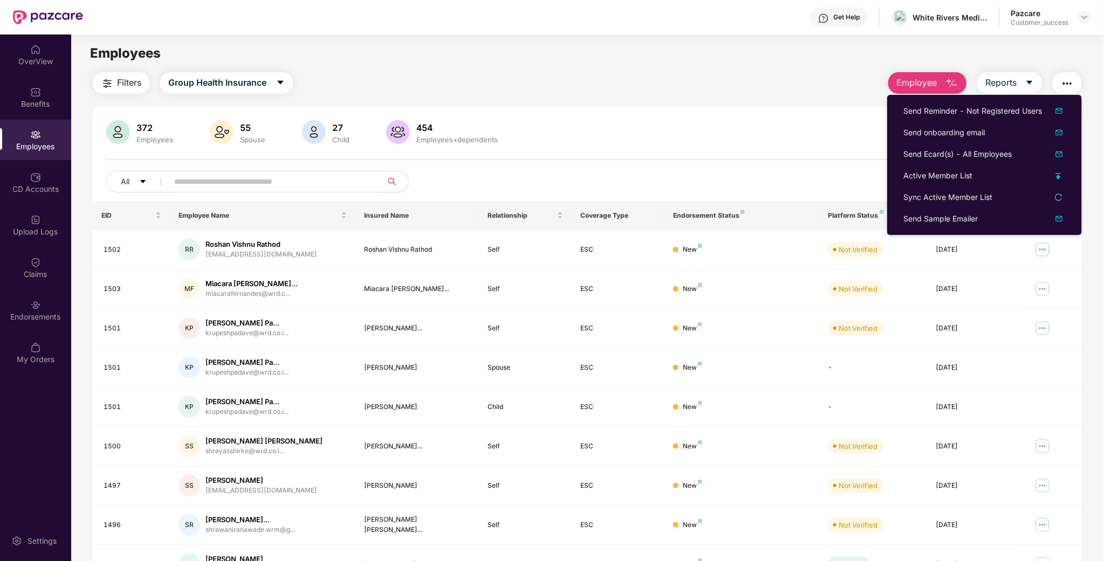
click at [743, 121] on div "372 Employees 55 Spouse 27 Child 454 Employees+dependents" at bounding box center [587, 133] width 962 height 26
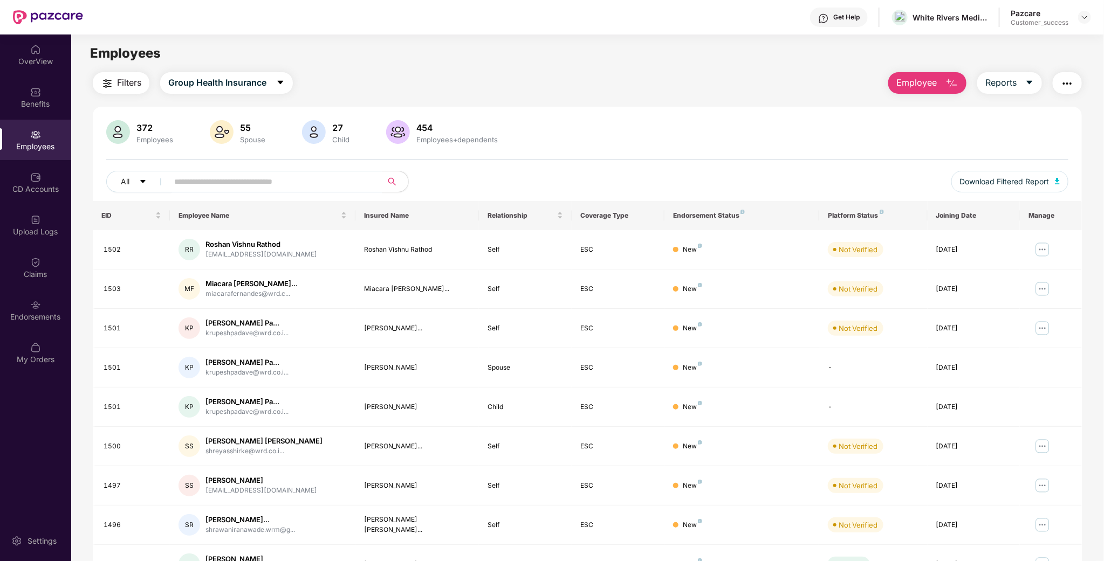
click at [214, 196] on div "All Download Filtered Report" at bounding box center [587, 186] width 962 height 30
click at [226, 175] on input "text" at bounding box center [271, 182] width 194 height 16
click at [706, 150] on div "372 Employees 55 Spouse 27 Child 454 Employees+dependents All Download Filtered…" at bounding box center [587, 160] width 989 height 81
click at [301, 180] on input "text" at bounding box center [271, 182] width 194 height 16
click at [261, 184] on input "text" at bounding box center [271, 182] width 194 height 16
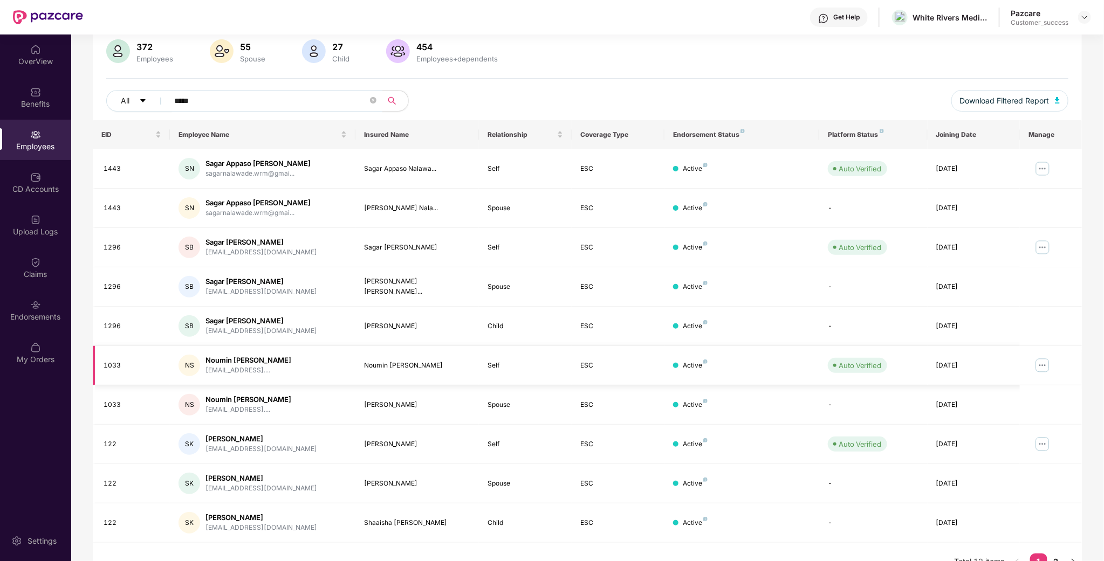
scroll to position [104, 0]
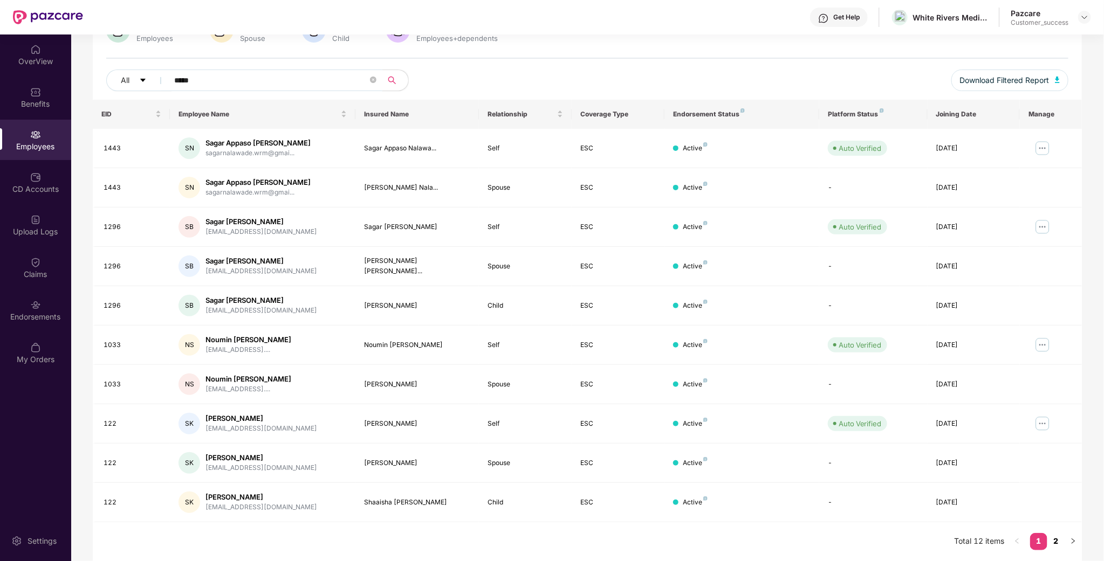
type input "*****"
click at [1060, 539] on link "2" at bounding box center [1055, 541] width 17 height 16
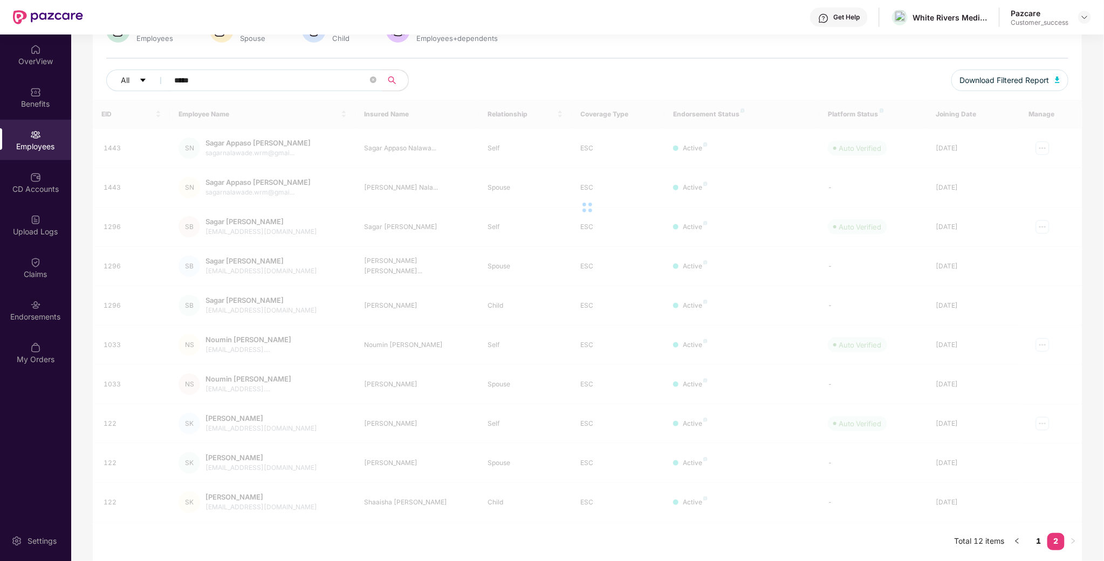
scroll to position [35, 0]
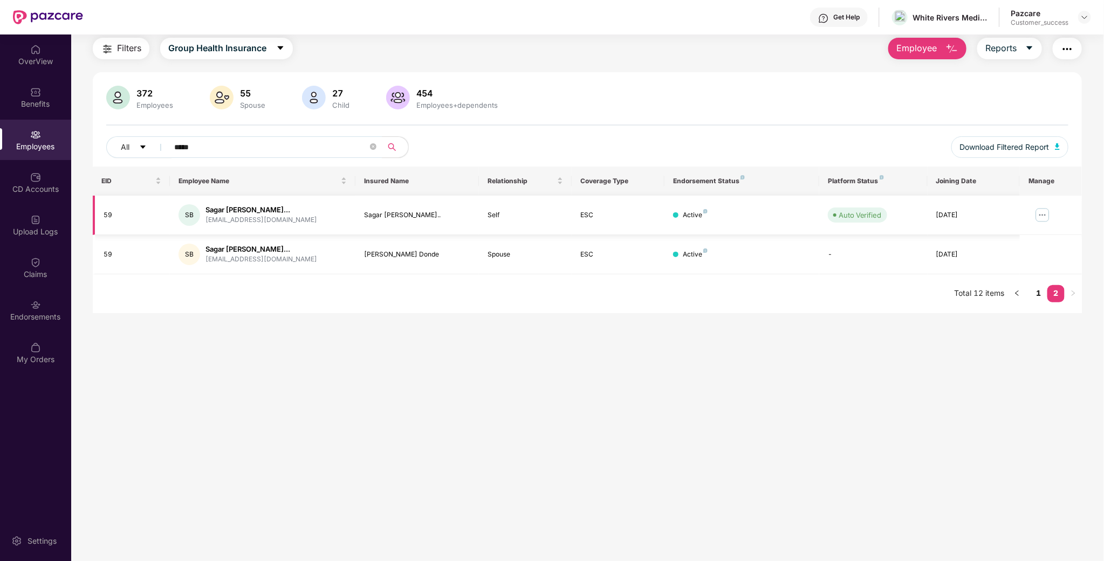
click at [1046, 222] on img at bounding box center [1042, 215] width 17 height 17
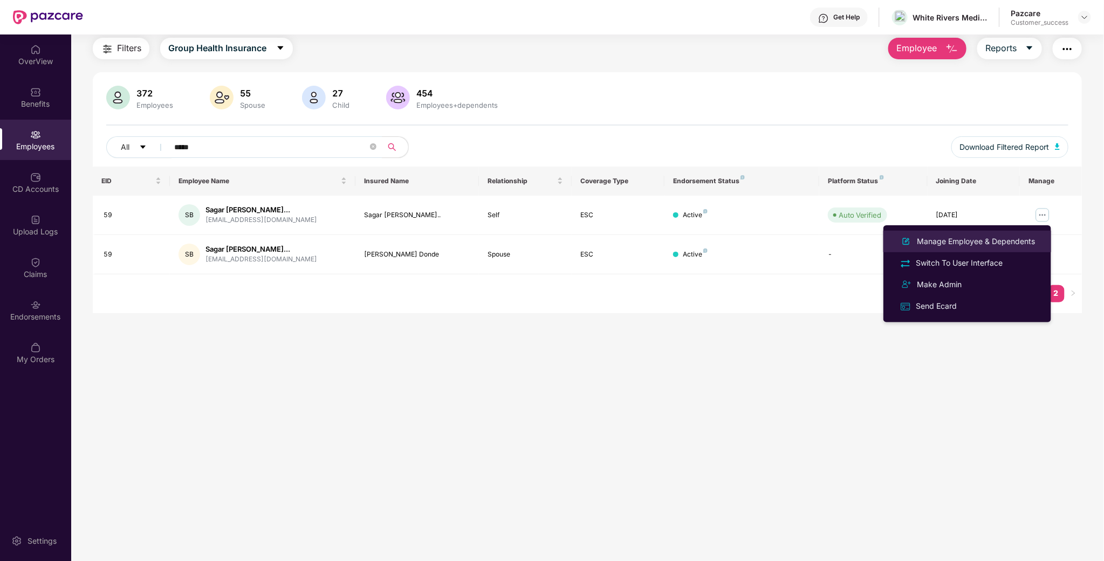
click at [1012, 235] on div "Manage Employee & Dependents" at bounding box center [967, 241] width 140 height 13
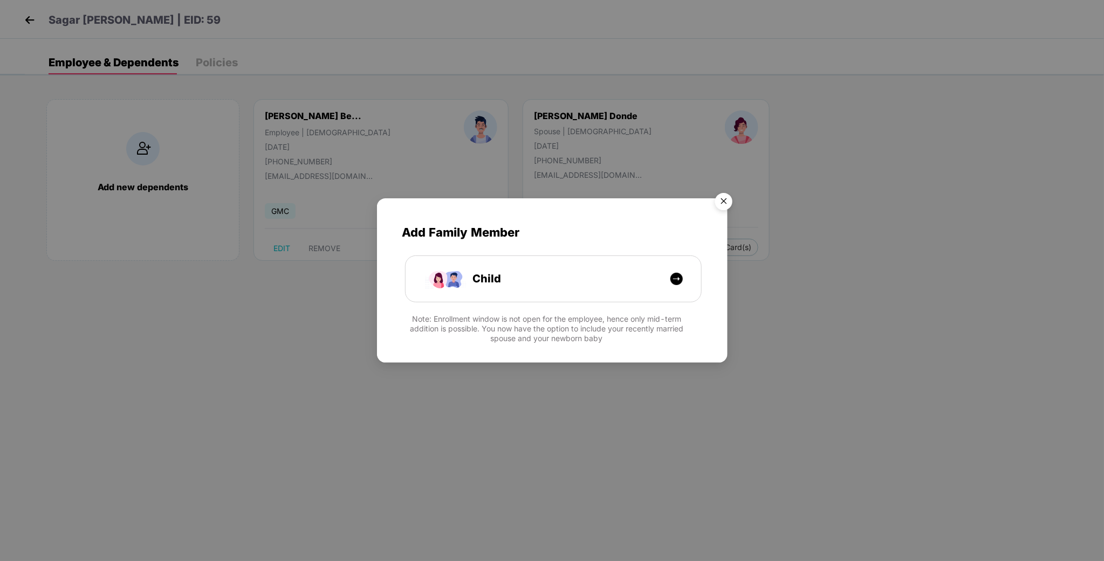
click at [728, 207] on img "Close" at bounding box center [724, 203] width 30 height 30
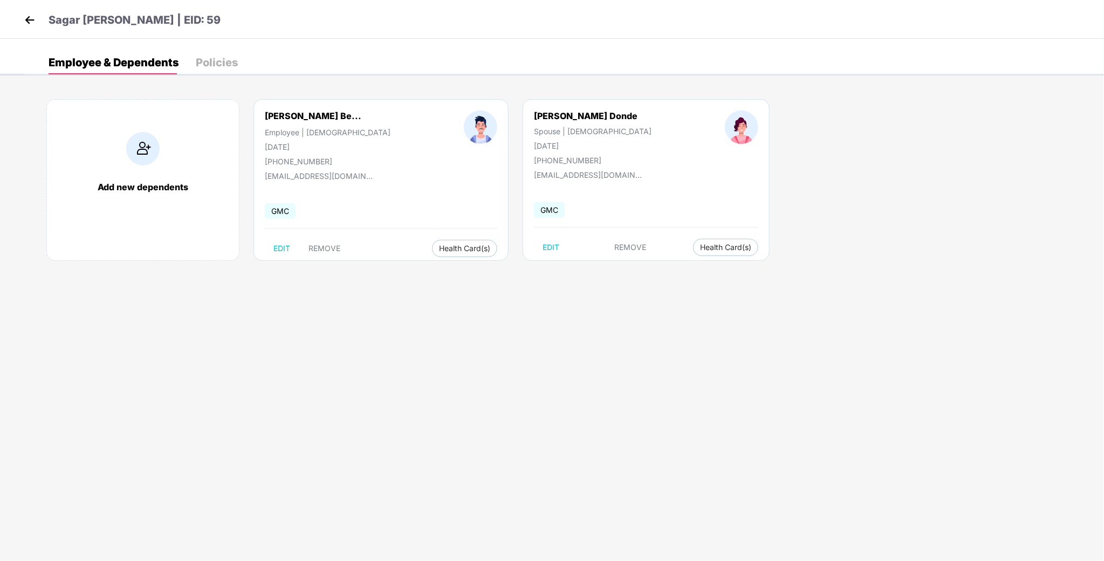
click at [561, 121] on div "[PERSON_NAME] Donde" at bounding box center [593, 116] width 118 height 11
click at [561, 116] on div "[PERSON_NAME] Donde" at bounding box center [593, 116] width 118 height 11
click at [700, 249] on span "Health Card(s)" at bounding box center [725, 247] width 51 height 5
click at [700, 245] on span "Health Card(s)" at bounding box center [725, 247] width 51 height 5
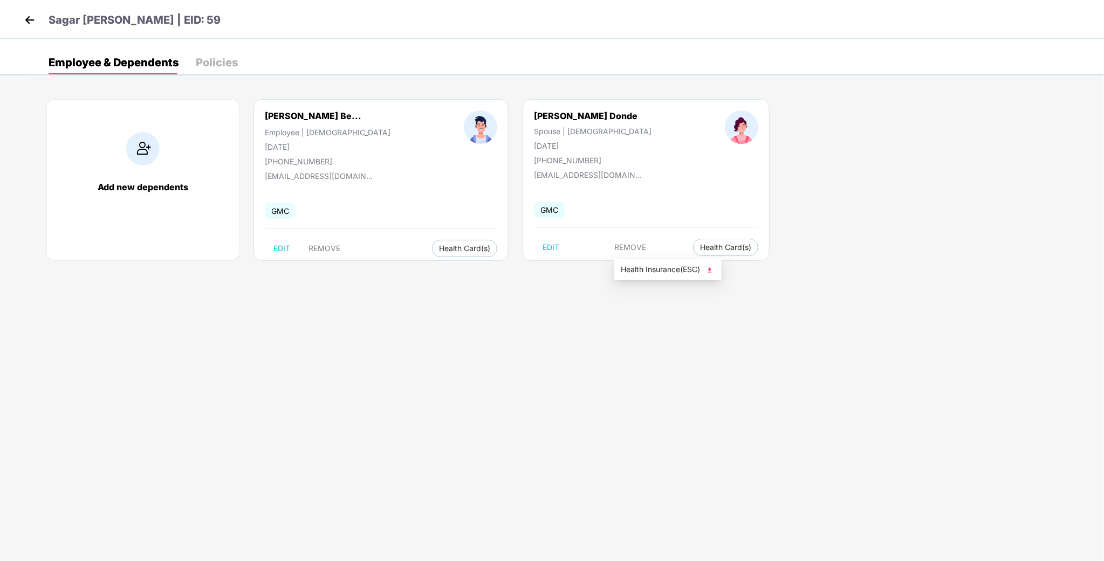
click at [663, 279] on ul "Health Insurance(ESC)" at bounding box center [667, 270] width 107 height 22
click at [664, 274] on span "Health Insurance(ESC)" at bounding box center [668, 270] width 94 height 12
click at [28, 22] on img at bounding box center [30, 20] width 16 height 16
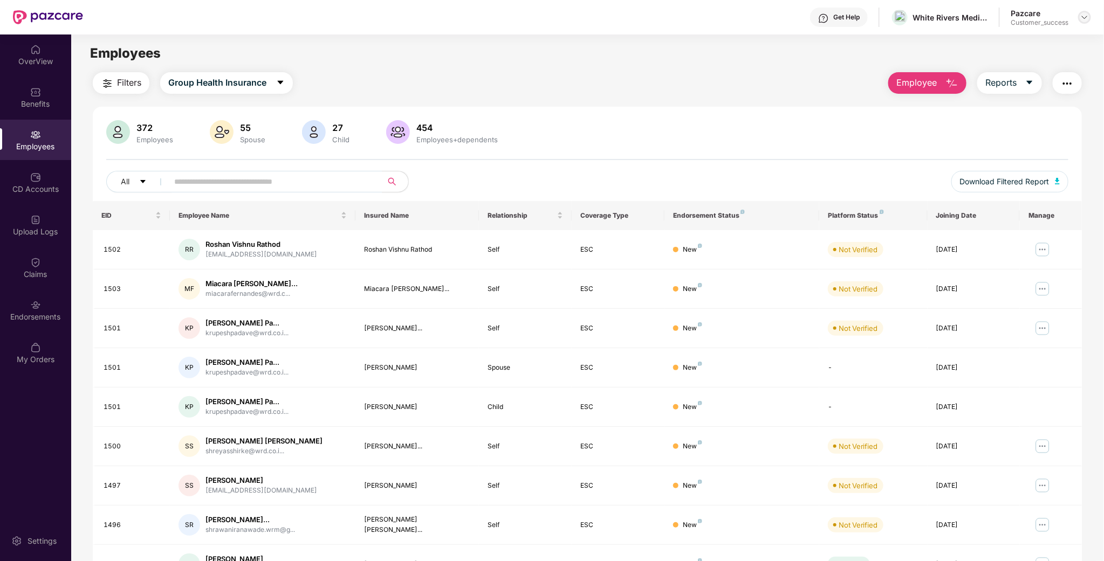
click at [1084, 18] on img at bounding box center [1084, 17] width 9 height 9
click at [1026, 41] on div "Switch to partner view" at bounding box center [1034, 42] width 140 height 21
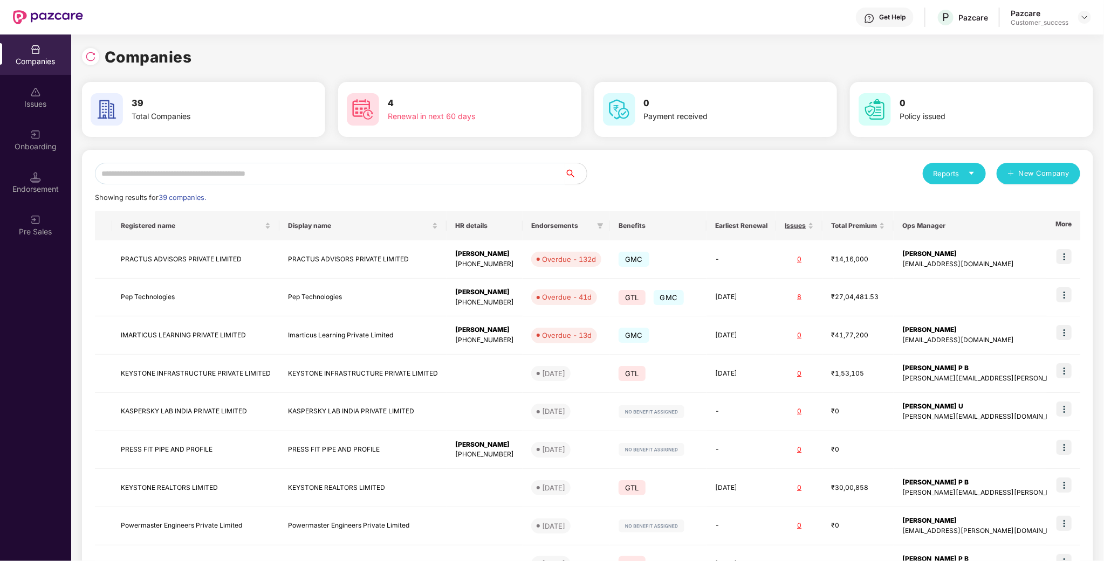
click at [298, 175] on input "text" at bounding box center [330, 174] width 470 height 22
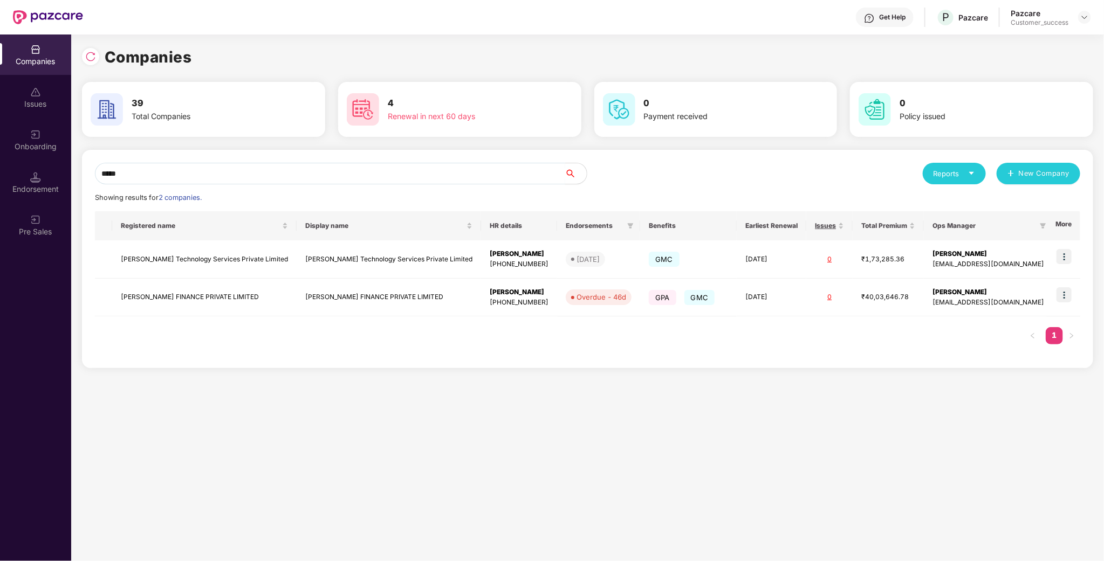
type input "*****"
